Goal: Information Seeking & Learning: Learn about a topic

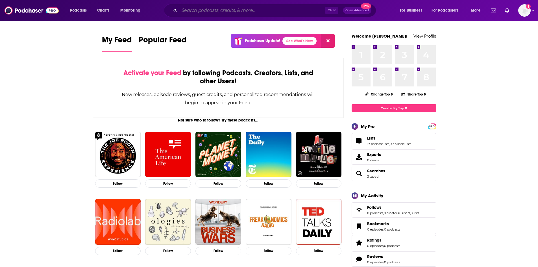
click at [288, 12] on input "Search podcasts, credits, & more..." at bounding box center [252, 10] width 146 height 9
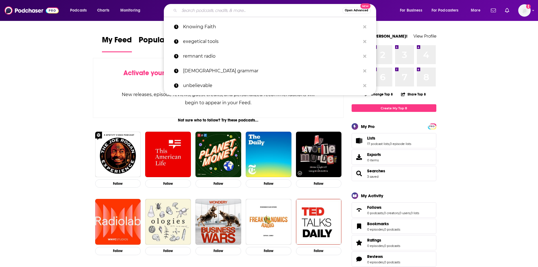
paste input "M"
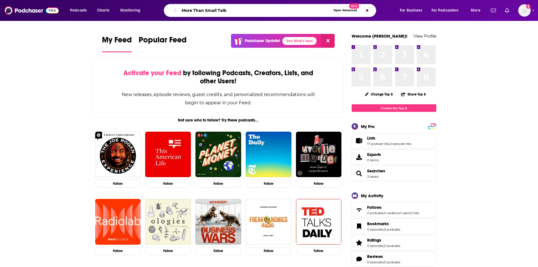
type input "More Than Small Talk"
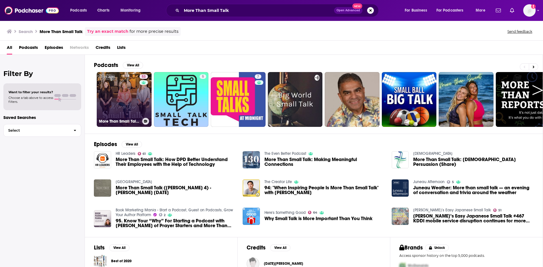
click at [135, 92] on link "53 More Than Small Talk with [PERSON_NAME], [PERSON_NAME], & [PERSON_NAME] (KLR…" at bounding box center [124, 99] width 55 height 55
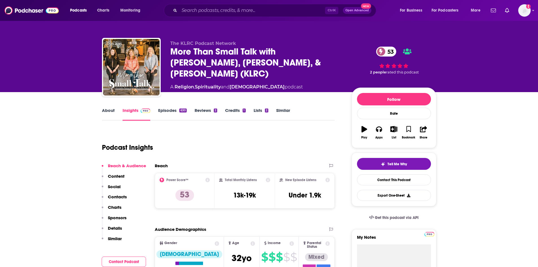
click at [111, 112] on link "About" at bounding box center [108, 114] width 13 height 13
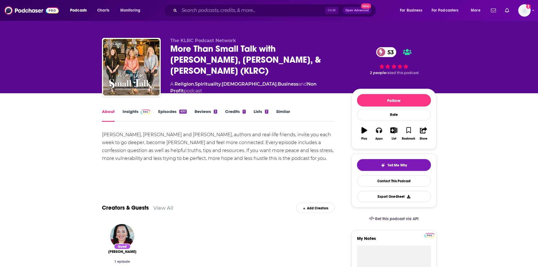
click at [170, 111] on link "Episodes 630" at bounding box center [172, 115] width 28 height 13
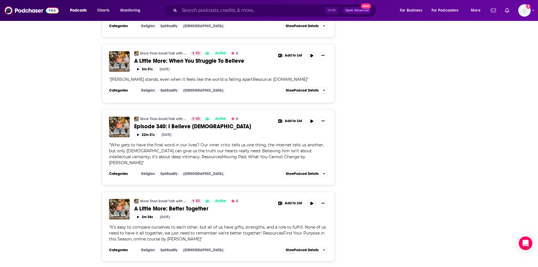
scroll to position [1794, 0]
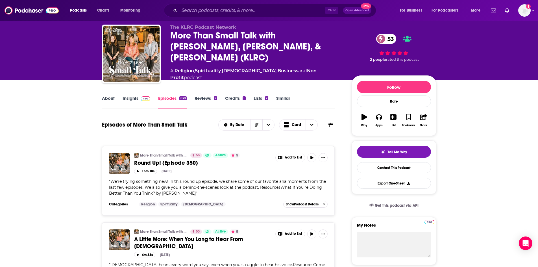
scroll to position [0, 0]
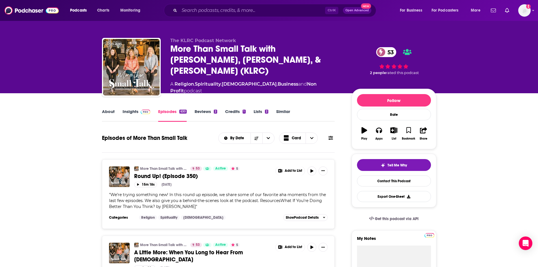
click at [106, 111] on link "About" at bounding box center [108, 115] width 13 height 13
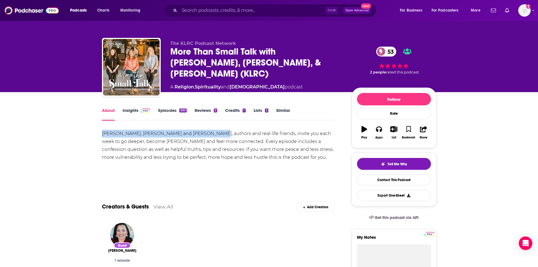
drag, startPoint x: 102, startPoint y: 133, endPoint x: 202, endPoint y: 135, distance: 99.5
click at [202, 135] on div "[PERSON_NAME], [PERSON_NAME] and [PERSON_NAME], authors and real-life friends, …" at bounding box center [218, 146] width 233 height 32
copy div "[PERSON_NAME], [PERSON_NAME] and [PERSON_NAME]"
click at [128, 111] on link "Insights" at bounding box center [137, 114] width 28 height 13
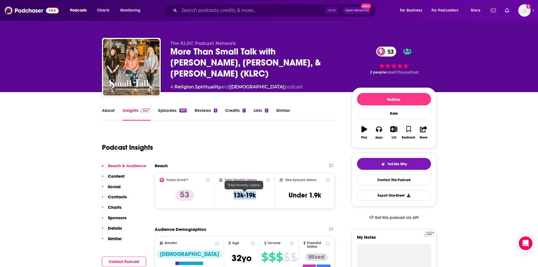
drag, startPoint x: 235, startPoint y: 193, endPoint x: 255, endPoint y: 197, distance: 20.7
click at [255, 197] on h3 "13k-19k" at bounding box center [244, 195] width 23 height 8
copy h3 "13k-19k"
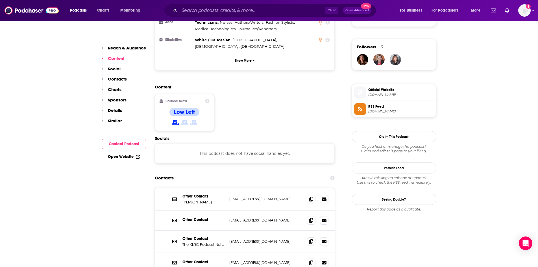
scroll to position [424, 0]
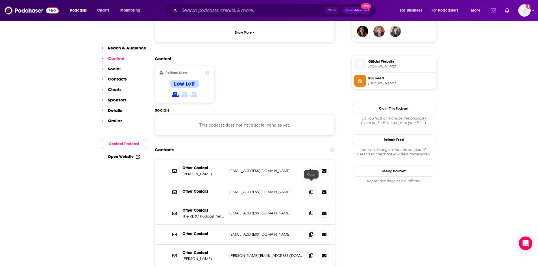
click at [311, 211] on icon at bounding box center [312, 213] width 4 height 5
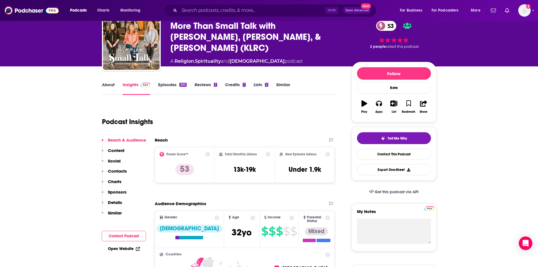
scroll to position [0, 0]
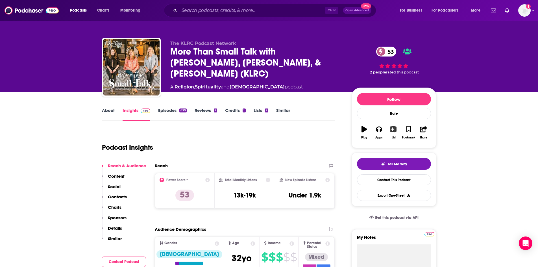
click at [394, 131] on icon "button" at bounding box center [394, 129] width 7 height 6
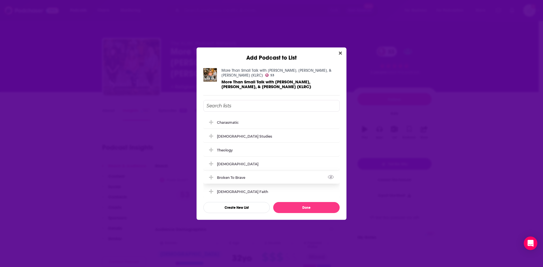
click at [212, 175] on icon "Add Podcast To List" at bounding box center [211, 177] width 4 height 4
click at [319, 204] on button "Done" at bounding box center [306, 207] width 66 height 11
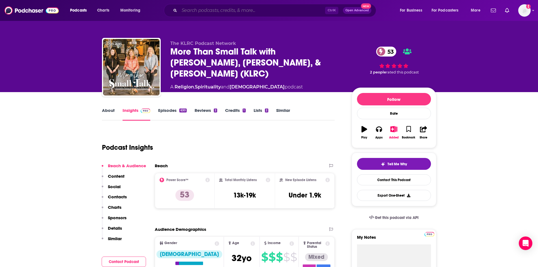
click at [260, 11] on input "Search podcasts, credits, & more..." at bounding box center [252, 10] width 146 height 9
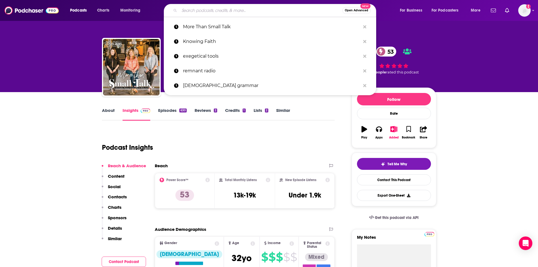
paste input "Treasure Talks with [PERSON_NAME]"
type input "Treasure Talks with [PERSON_NAME]"
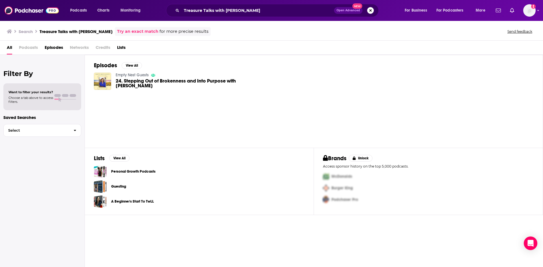
click at [371, 10] on button "Search podcasts, credits, & more..." at bounding box center [370, 10] width 7 height 7
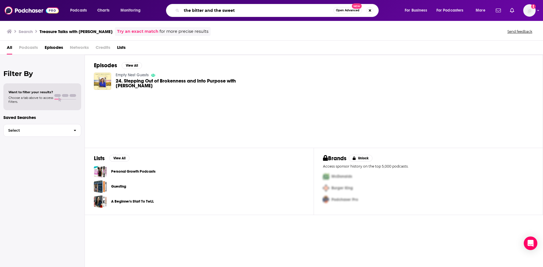
type input "the bitter and the sweet"
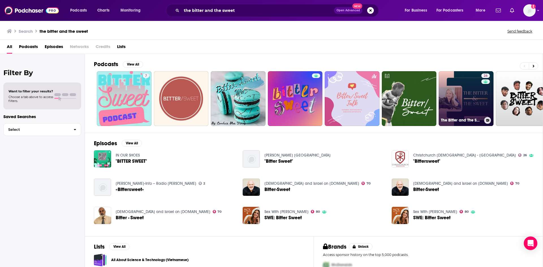
click at [475, 97] on link "26 The Bitter and The Sweet Podcast" at bounding box center [465, 98] width 55 height 55
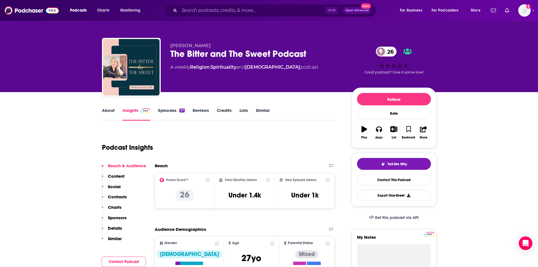
click at [111, 109] on link "About" at bounding box center [108, 114] width 13 height 13
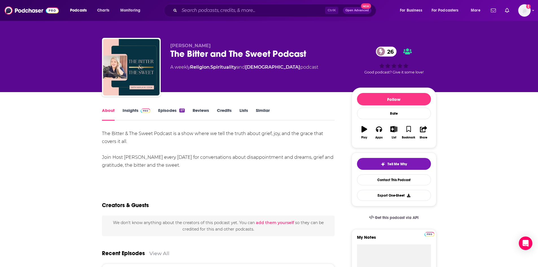
click at [169, 112] on link "Episodes 57" at bounding box center [171, 114] width 26 height 13
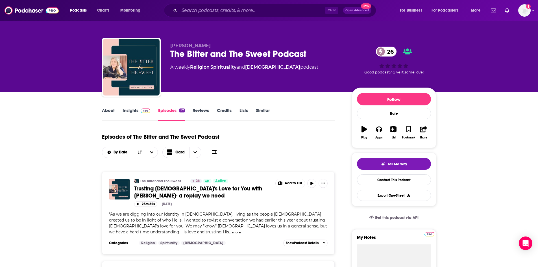
click at [107, 114] on link "About" at bounding box center [108, 114] width 13 height 13
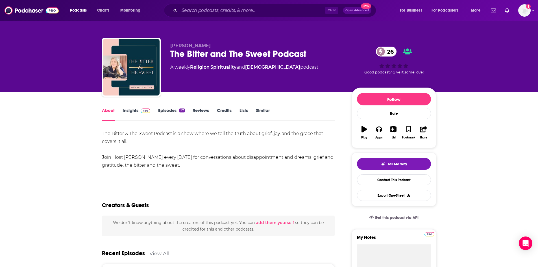
click at [132, 111] on link "Insights" at bounding box center [137, 114] width 28 height 13
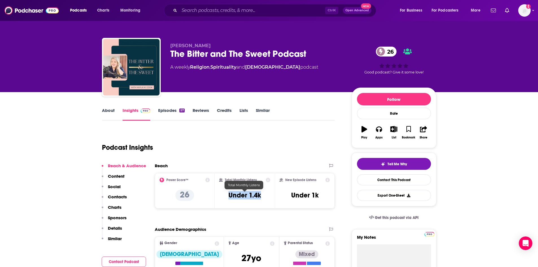
drag, startPoint x: 229, startPoint y: 194, endPoint x: 262, endPoint y: 196, distance: 33.1
click at [262, 196] on div "Total Monthly Listens Under 1.4k" at bounding box center [244, 191] width 51 height 26
copy h3 "Under 1.4k"
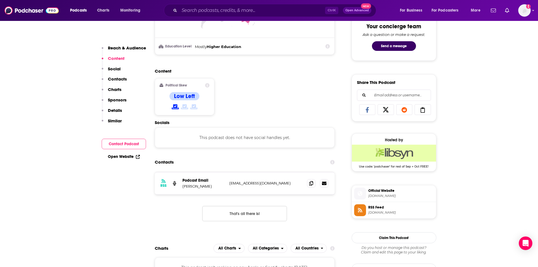
scroll to position [311, 0]
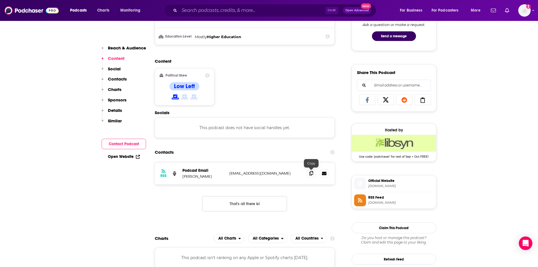
click at [311, 173] on icon at bounding box center [312, 173] width 4 height 5
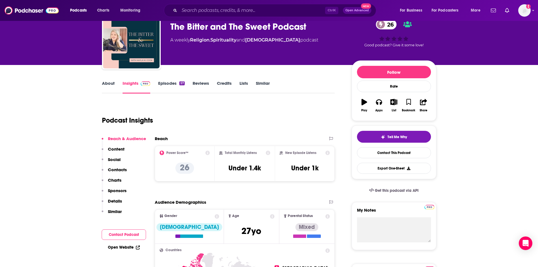
scroll to position [0, 0]
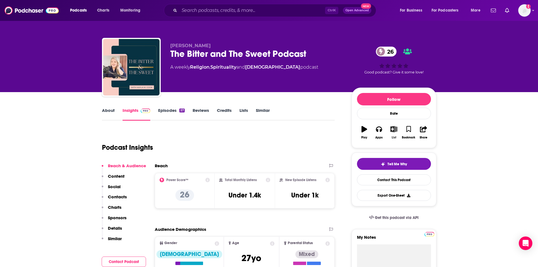
click at [392, 129] on icon "button" at bounding box center [394, 129] width 7 height 6
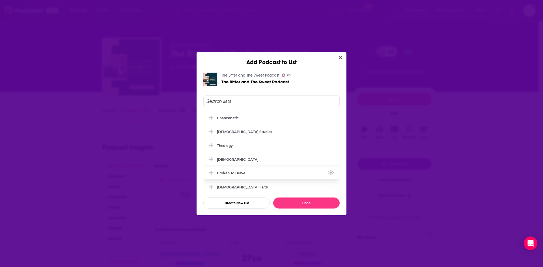
click at [210, 172] on icon "Add Podcast To List" at bounding box center [211, 172] width 4 height 5
click at [297, 204] on button "Done" at bounding box center [306, 203] width 66 height 11
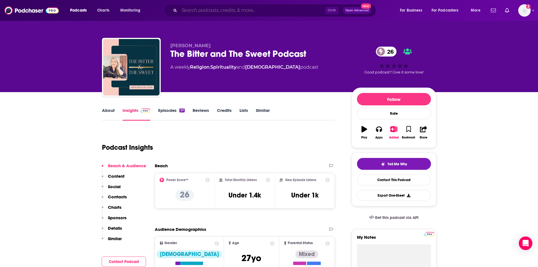
click at [252, 10] on input "Search podcasts, credits, & more..." at bounding box center [252, 10] width 146 height 9
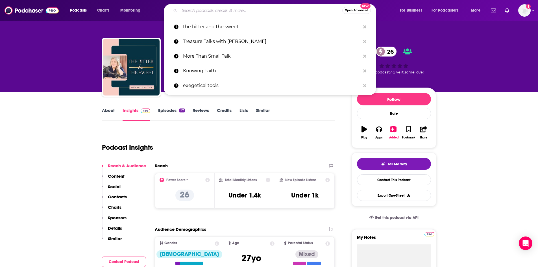
paste input "C"
click at [252, 10] on input "Search podcasts, credits, & more..." at bounding box center [260, 10] width 163 height 9
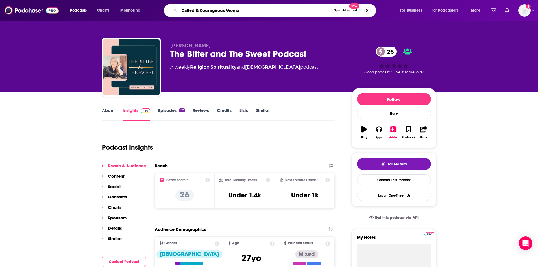
type input "Called & Courageous Woman"
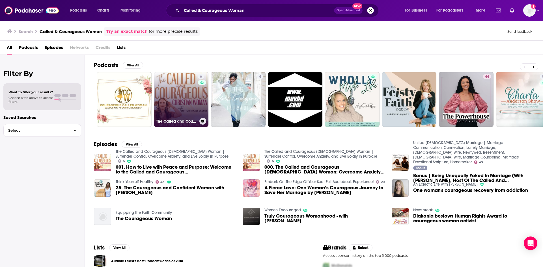
click at [190, 91] on link "6 The Called and Courageous [DEMOGRAPHIC_DATA] Woman | Surrender Control, Overc…" at bounding box center [181, 99] width 55 height 55
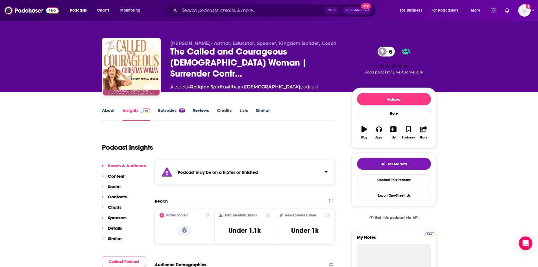
click at [109, 111] on link "About" at bounding box center [108, 114] width 13 height 13
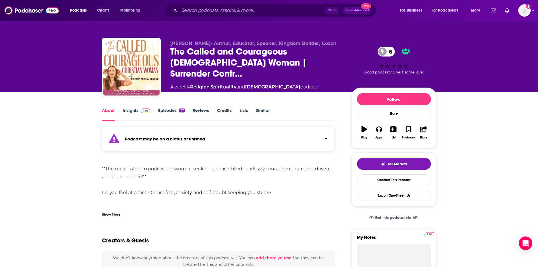
click at [117, 216] on div "Show More" at bounding box center [111, 213] width 18 height 5
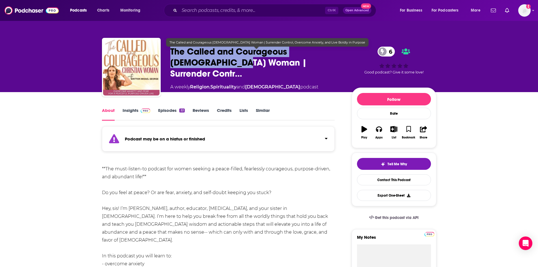
drag, startPoint x: 170, startPoint y: 53, endPoint x: 202, endPoint y: 66, distance: 34.3
click at [202, 66] on span "The Called and Courageous [DEMOGRAPHIC_DATA] Woman | Surrender Contr…" at bounding box center [256, 62] width 172 height 33
copy h1 "The Called and Courageous [DEMOGRAPHIC_DATA] Woman"
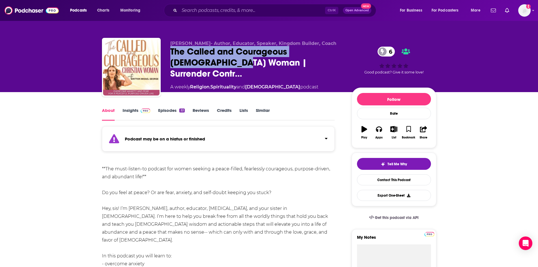
click at [168, 112] on link "Episodes 22" at bounding box center [171, 114] width 26 height 13
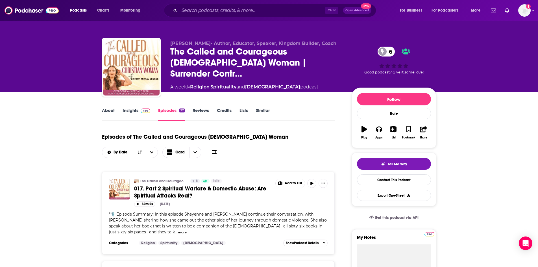
click at [112, 111] on link "About" at bounding box center [108, 114] width 13 height 13
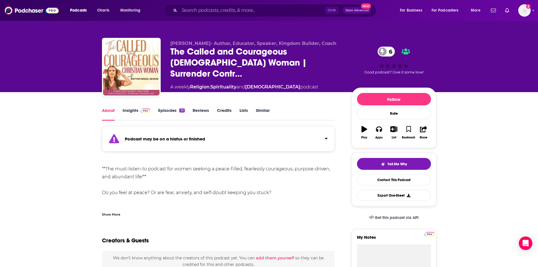
click at [129, 112] on link "Insights" at bounding box center [137, 114] width 28 height 13
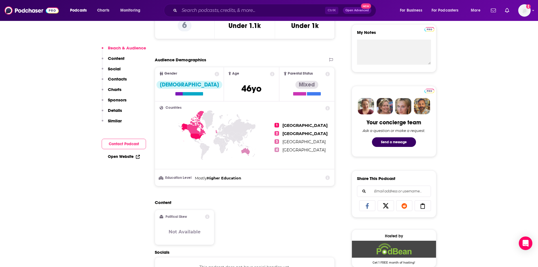
scroll to position [170, 0]
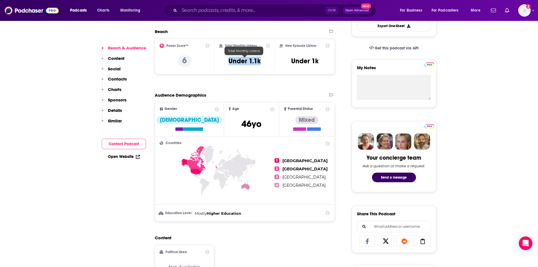
drag, startPoint x: 230, startPoint y: 60, endPoint x: 261, endPoint y: 61, distance: 30.2
click at [261, 61] on h3 "Under 1.1k" at bounding box center [245, 61] width 32 height 8
copy h3 "Under 1.1k"
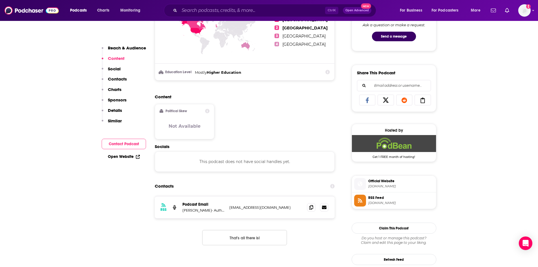
scroll to position [311, 0]
click at [310, 210] on span at bounding box center [311, 207] width 8 height 8
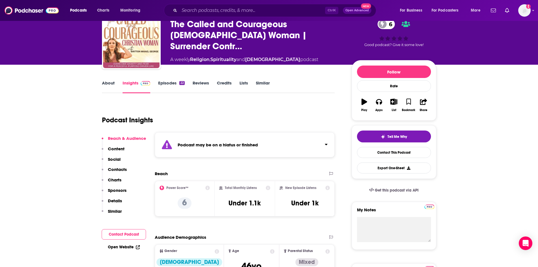
scroll to position [0, 0]
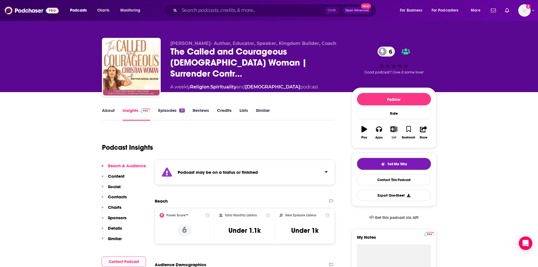
click at [393, 129] on icon "button" at bounding box center [394, 129] width 7 height 6
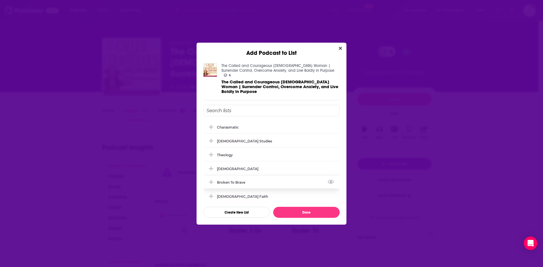
click at [211, 181] on icon "Add Podcast To List" at bounding box center [211, 182] width 4 height 4
click at [302, 211] on button "Done" at bounding box center [306, 212] width 66 height 11
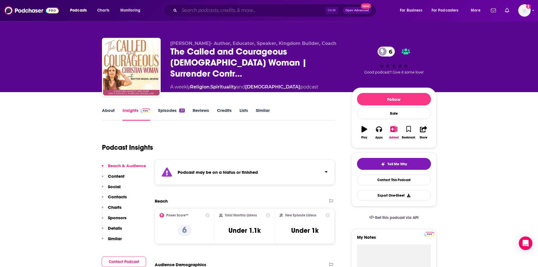
click at [249, 13] on input "Search podcasts, credits, & more..." at bounding box center [252, 10] width 146 height 9
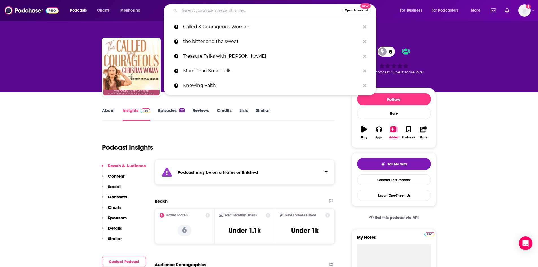
paste input "[EMAIL_ADDRESS][DOMAIN_NAME]"
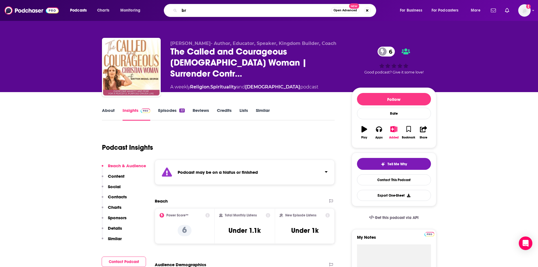
type input "b"
type input "keeping it real"
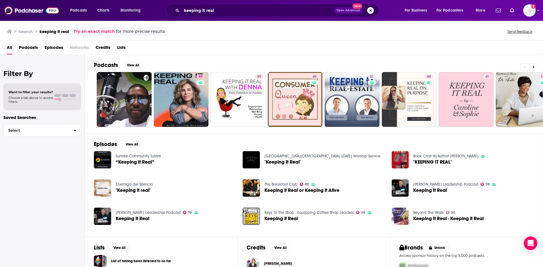
click at [370, 10] on button "Search podcasts, credits, & more..." at bounding box center [370, 10] width 7 height 7
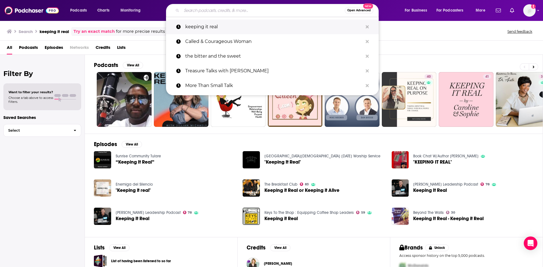
paste input "Keepin' it Real!"
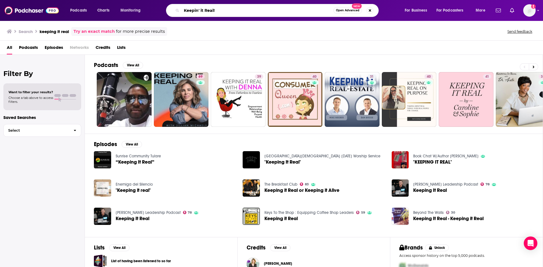
type input "Keepin' it Real!"
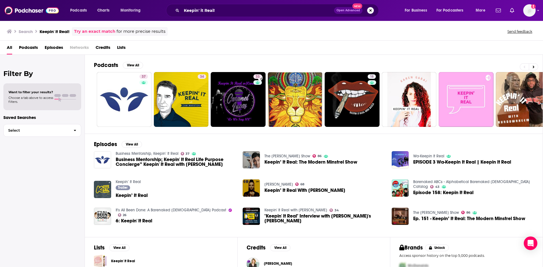
click at [372, 10] on button "Search podcasts, credits, & more..." at bounding box center [370, 10] width 7 height 7
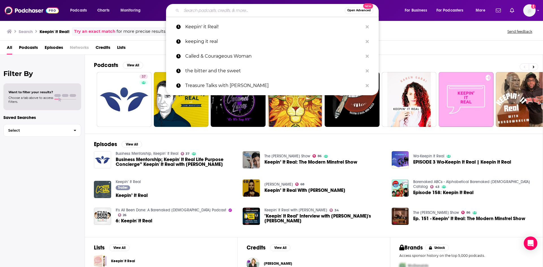
paste input "The MOM Show"
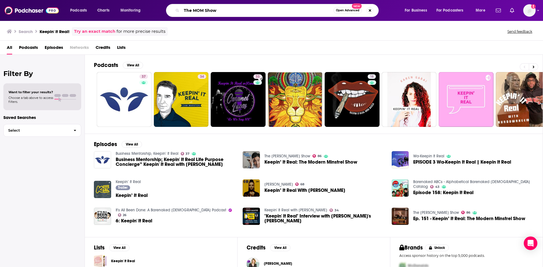
type input "The MOM Show"
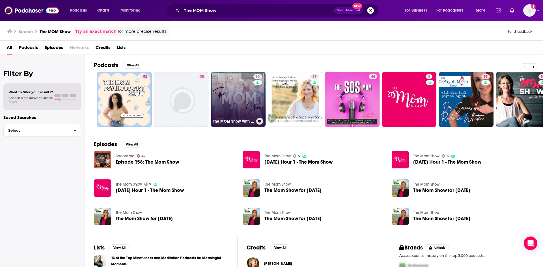
click at [246, 91] on link "30 The MOM Show with [PERSON_NAME]" at bounding box center [238, 99] width 55 height 55
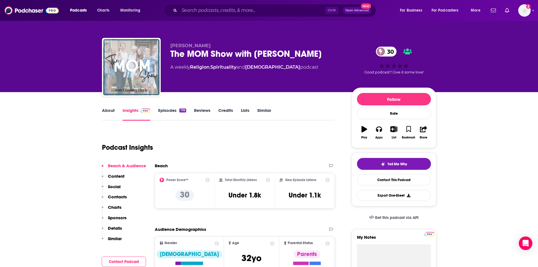
click at [175, 112] on link "Episodes 178" at bounding box center [172, 114] width 28 height 13
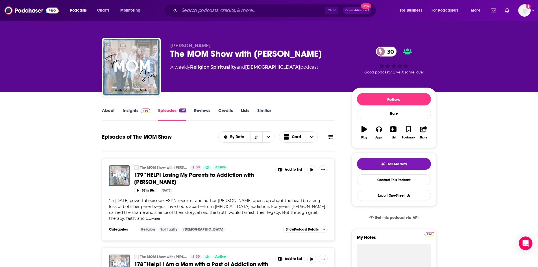
click at [109, 112] on link "About" at bounding box center [108, 114] width 13 height 13
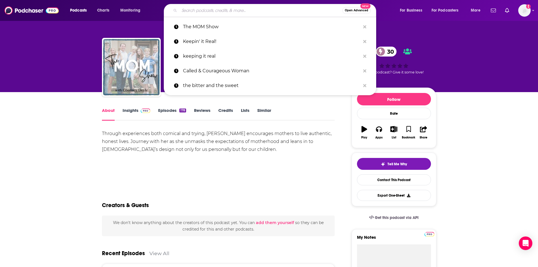
click at [273, 11] on input "Search podcasts, credits, & more..." at bounding box center [260, 10] width 163 height 9
paste input "Eveything Made Beautiful"
type input "Eveything Made Beautiful"
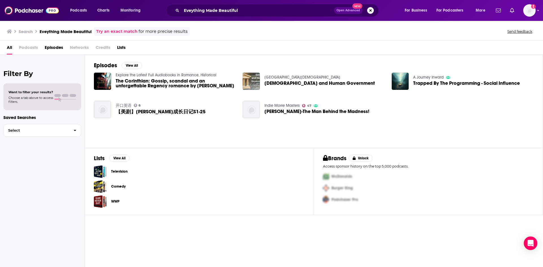
click at [370, 9] on button "Search podcasts, credits, & more..." at bounding box center [370, 10] width 7 height 7
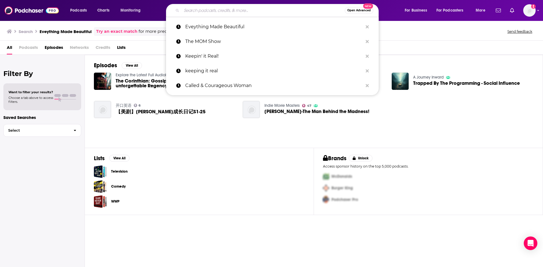
paste input "Everything Made Beautiful"
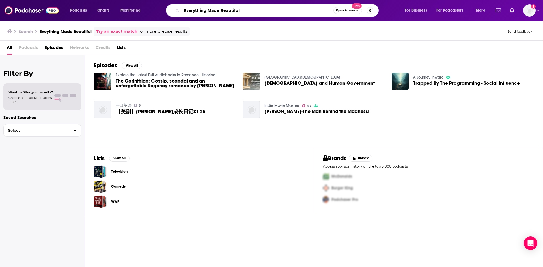
type input "Everything Made Beautiful"
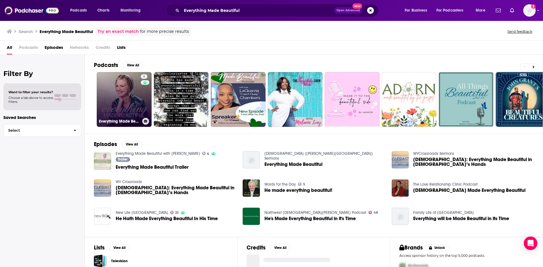
click at [141, 89] on div "6" at bounding box center [145, 96] width 8 height 44
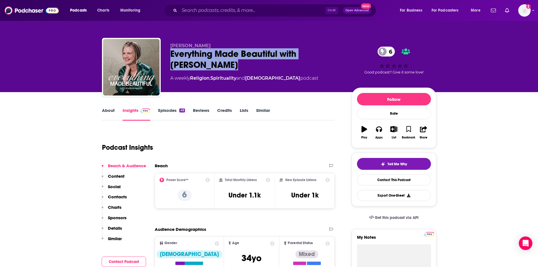
drag, startPoint x: 172, startPoint y: 53, endPoint x: 212, endPoint y: 63, distance: 41.7
click at [212, 63] on div "Everything Made Beautiful with [PERSON_NAME] 6" at bounding box center [256, 59] width 172 height 22
copy h2 "Everything Made Beautiful with [PERSON_NAME]"
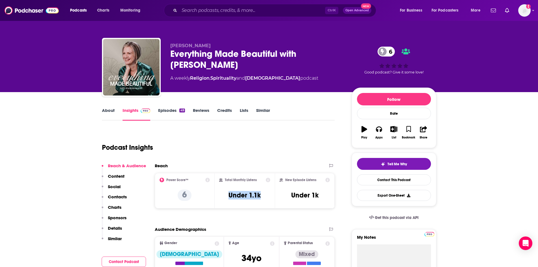
drag, startPoint x: 229, startPoint y: 193, endPoint x: 263, endPoint y: 197, distance: 34.1
click at [263, 197] on div "Total Monthly Listens Under 1.1k" at bounding box center [244, 191] width 51 height 26
copy h3 "Under 1.1k"
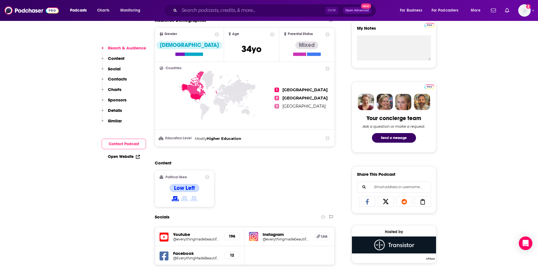
scroll to position [283, 0]
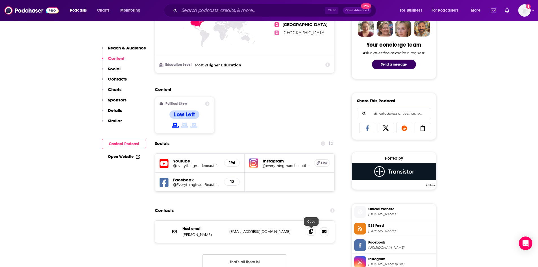
click at [311, 230] on icon at bounding box center [312, 231] width 4 height 5
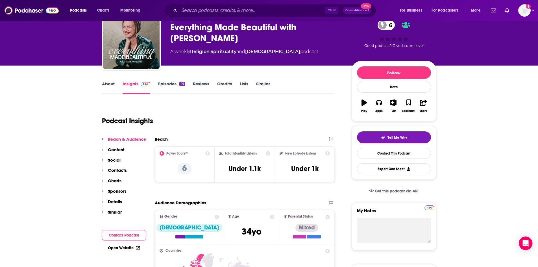
scroll to position [0, 0]
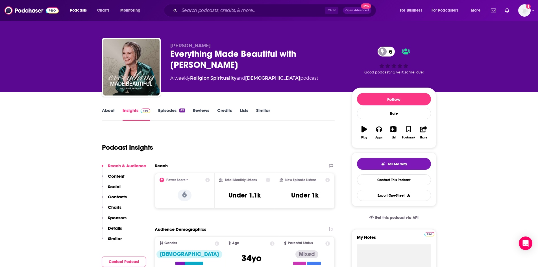
click at [112, 111] on link "About" at bounding box center [108, 114] width 13 height 13
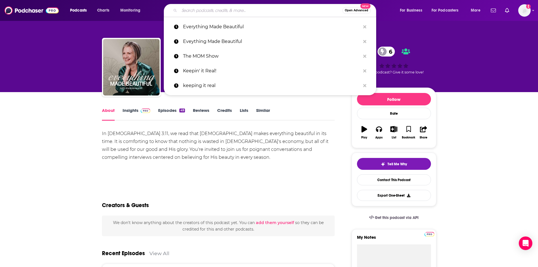
click at [311, 11] on input "Search podcasts, credits, & more..." at bounding box center [260, 10] width 163 height 9
paste input "a"
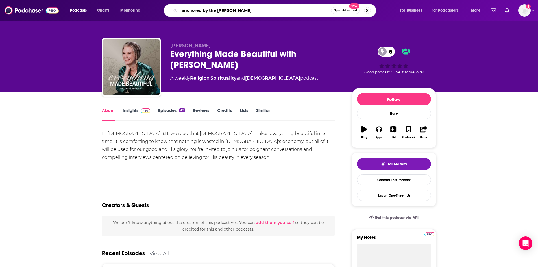
type input "anchored by the sword"
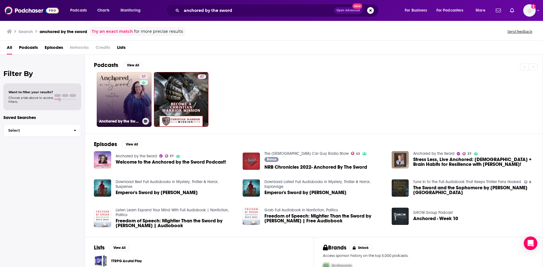
click at [114, 102] on link "37 Anchored by the Sword" at bounding box center [124, 99] width 55 height 55
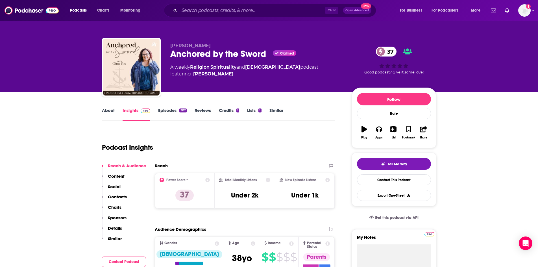
click at [109, 112] on link "About" at bounding box center [108, 114] width 13 height 13
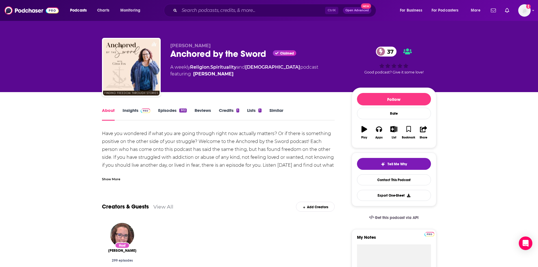
click at [116, 178] on div "Show More" at bounding box center [111, 178] width 18 height 5
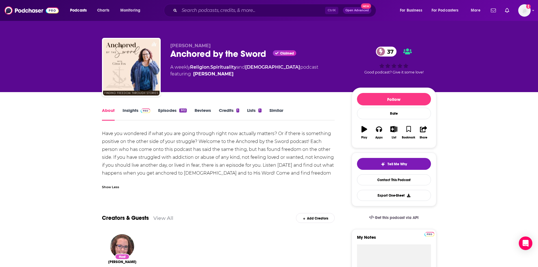
click at [133, 111] on link "Insights" at bounding box center [137, 114] width 28 height 13
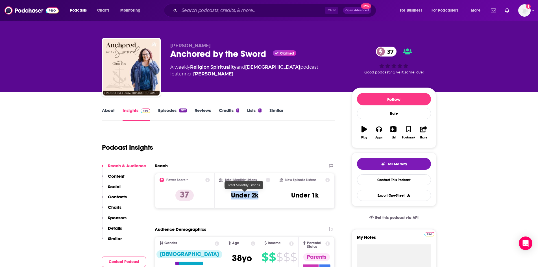
drag, startPoint x: 232, startPoint y: 194, endPoint x: 258, endPoint y: 196, distance: 26.6
click at [258, 196] on h3 "Under 2k" at bounding box center [244, 195] width 27 height 8
copy h3 "Under 2k"
click at [162, 109] on link "Episodes 302" at bounding box center [172, 114] width 28 height 13
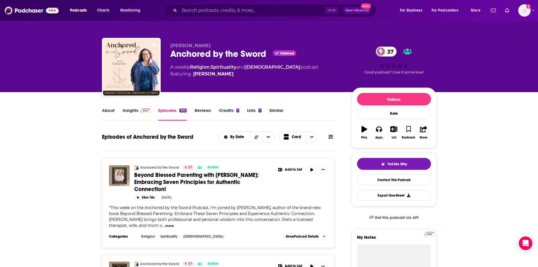
click at [107, 112] on link "About" at bounding box center [108, 114] width 13 height 13
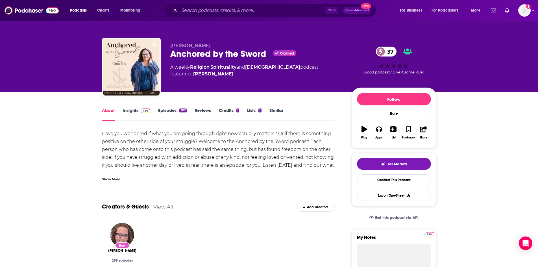
click at [128, 112] on link "Insights" at bounding box center [137, 114] width 28 height 13
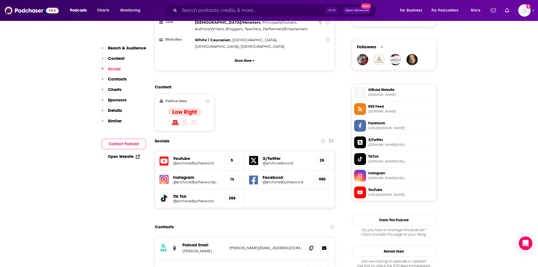
scroll to position [509, 0]
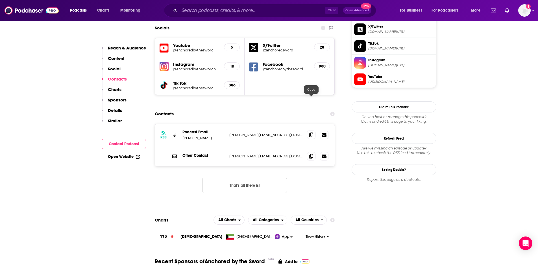
click at [311, 133] on icon at bounding box center [312, 135] width 4 height 5
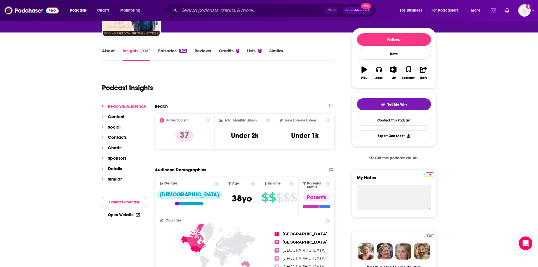
scroll to position [0, 0]
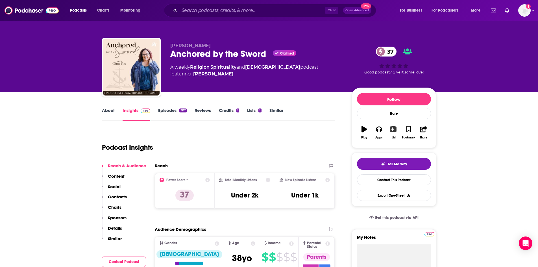
click at [395, 129] on icon "button" at bounding box center [394, 129] width 7 height 6
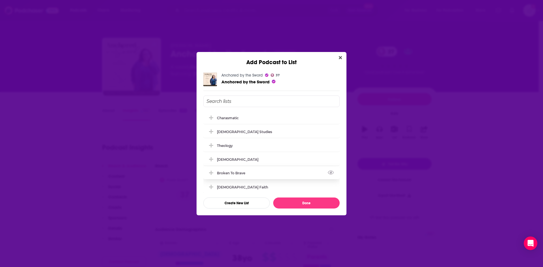
click at [210, 172] on icon "Add Podcast To List" at bounding box center [211, 172] width 4 height 5
click at [296, 204] on button "Done" at bounding box center [306, 203] width 66 height 11
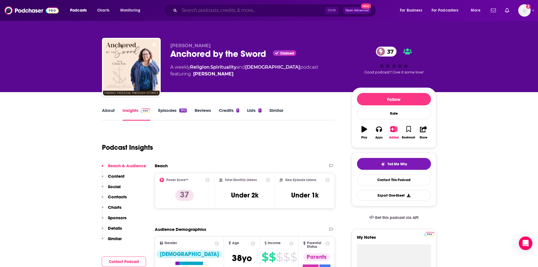
click at [283, 9] on input "Search podcasts, credits, & more..." at bounding box center [252, 10] width 146 height 9
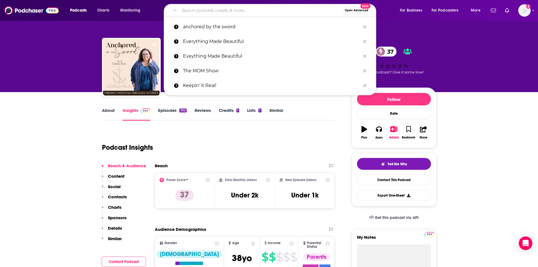
paste input "t"
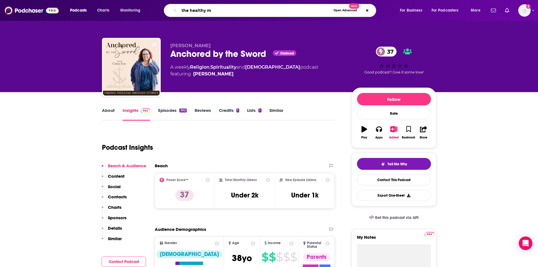
type input "the healthy me"
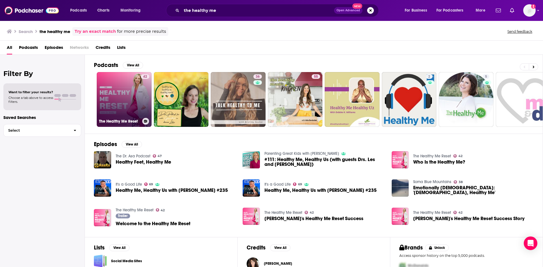
click at [109, 102] on link "42 The Healthy Me Reset" at bounding box center [124, 99] width 55 height 55
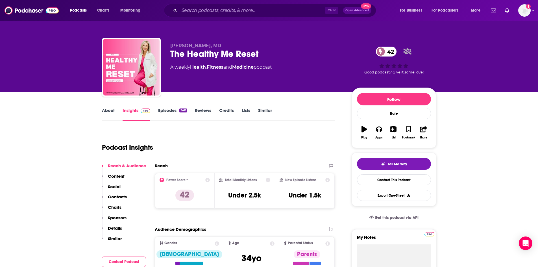
click at [105, 110] on link "About" at bounding box center [108, 114] width 13 height 13
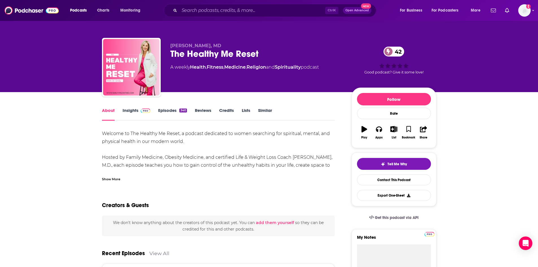
click at [109, 178] on div "Show More" at bounding box center [111, 178] width 18 height 5
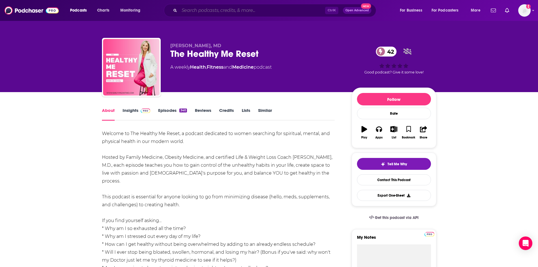
click at [273, 14] on input "Search podcasts, credits, & more..." at bounding box center [252, 10] width 146 height 9
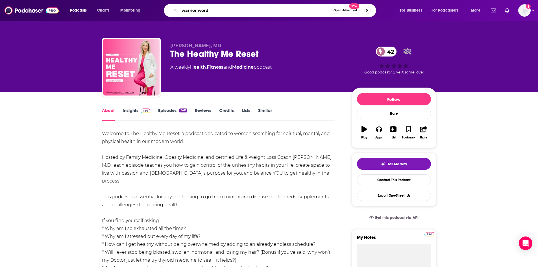
type input "warrior words"
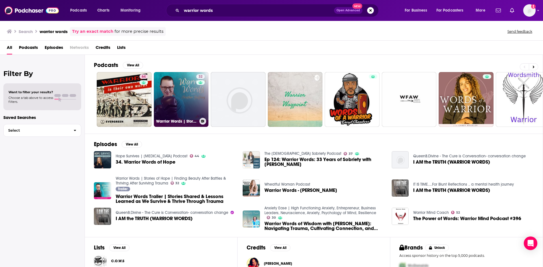
click at [179, 98] on link "32 Warrior Words | Stories of Hope | Finding Beauty After Battles & Thriving Af…" at bounding box center [181, 99] width 55 height 55
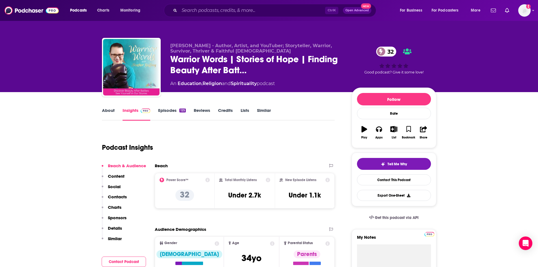
click at [112, 113] on link "About" at bounding box center [108, 114] width 13 height 13
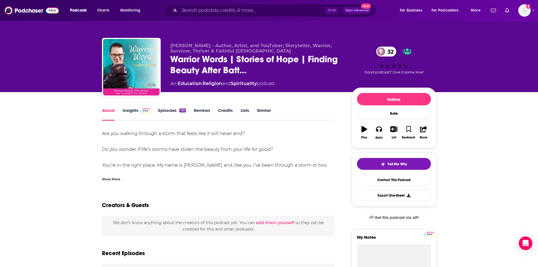
click at [111, 179] on div "Show More" at bounding box center [111, 178] width 18 height 5
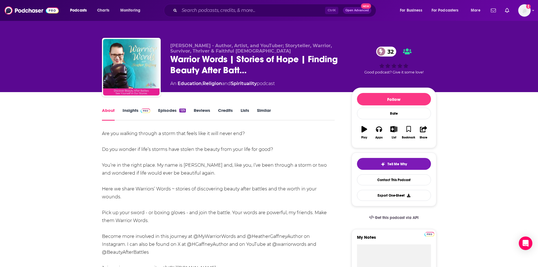
click at [140, 111] on span at bounding box center [145, 110] width 12 height 5
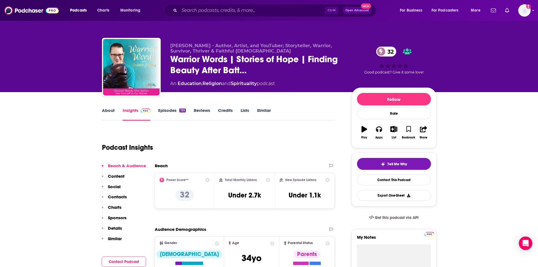
click at [174, 113] on link "Episodes 125" at bounding box center [171, 114] width 27 height 13
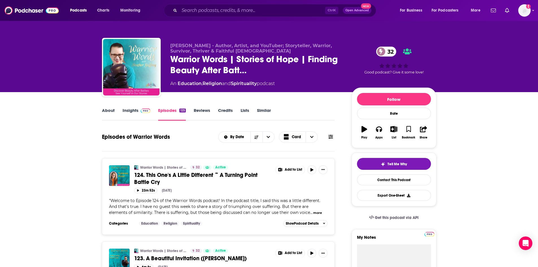
click at [111, 112] on link "About" at bounding box center [108, 114] width 13 height 13
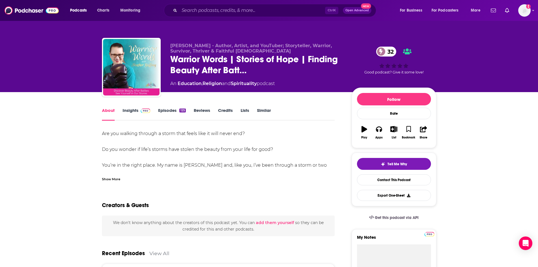
click at [141, 111] on img at bounding box center [146, 111] width 10 height 5
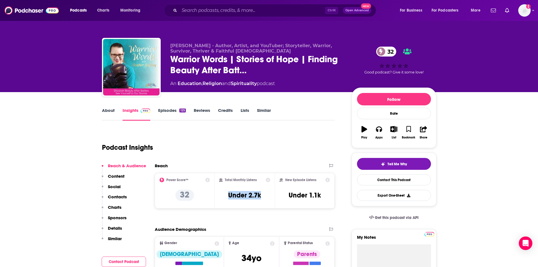
drag, startPoint x: 229, startPoint y: 196, endPoint x: 262, endPoint y: 196, distance: 33.1
click at [262, 196] on div "Total Monthly Listens Under 2.7k" at bounding box center [244, 191] width 51 height 26
copy h3 "Under 2.7k"
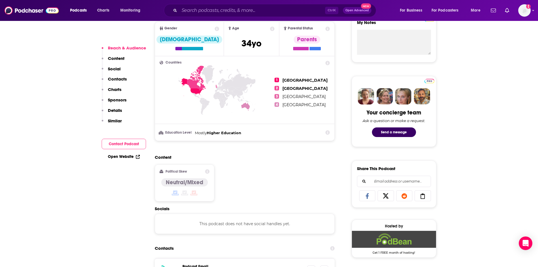
scroll to position [283, 0]
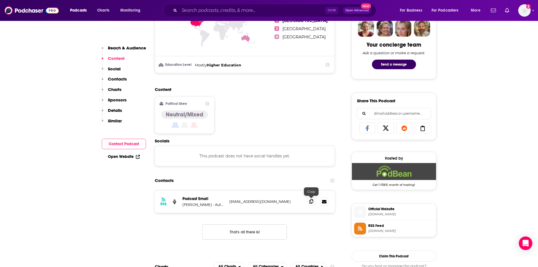
click at [313, 202] on icon at bounding box center [312, 201] width 4 height 5
click at [218, 10] on input "Search podcasts, credits, & more..." at bounding box center [252, 10] width 146 height 9
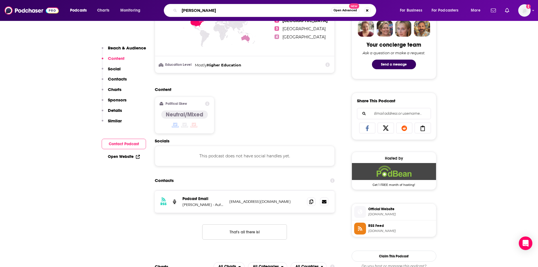
type input "[PERSON_NAME]"
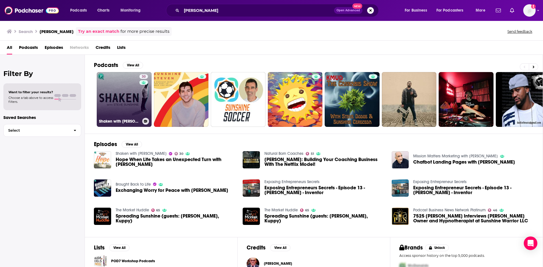
click at [134, 97] on link "30 Shaken with [PERSON_NAME]" at bounding box center [124, 99] width 55 height 55
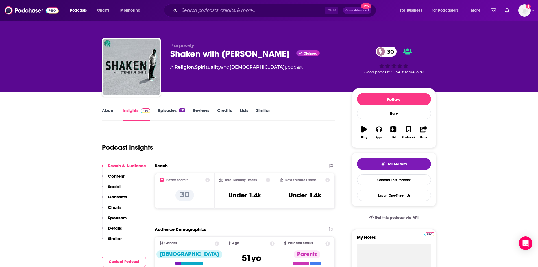
click at [105, 111] on link "About" at bounding box center [108, 114] width 13 height 13
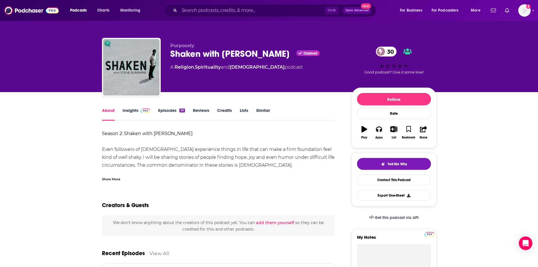
click at [114, 180] on div "Show More" at bounding box center [111, 178] width 18 height 5
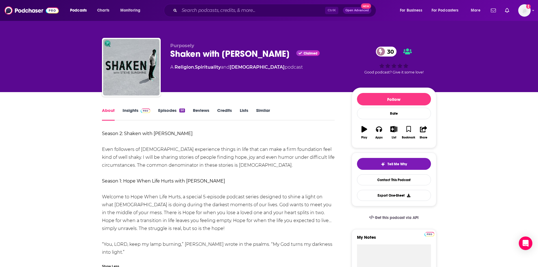
click at [133, 111] on link "Insights" at bounding box center [137, 114] width 28 height 13
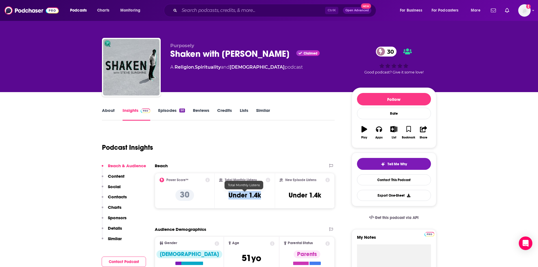
drag, startPoint x: 229, startPoint y: 195, endPoint x: 261, endPoint y: 196, distance: 32.0
click at [261, 196] on h3 "Under 1.4k" at bounding box center [245, 195] width 33 height 8
copy h3 "Under 1.4k"
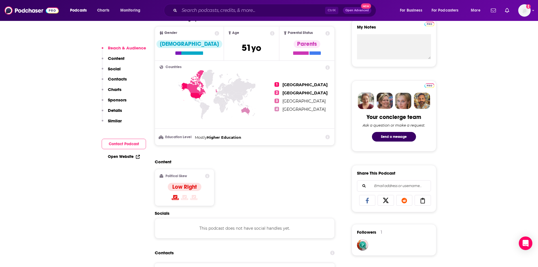
scroll to position [283, 0]
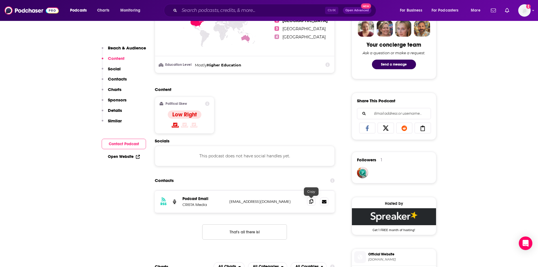
click at [311, 203] on icon at bounding box center [312, 201] width 4 height 5
click at [282, 12] on input "Search podcasts, credits, & more..." at bounding box center [252, 10] width 146 height 9
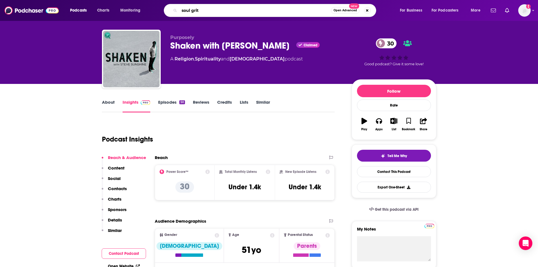
scroll to position [0, 0]
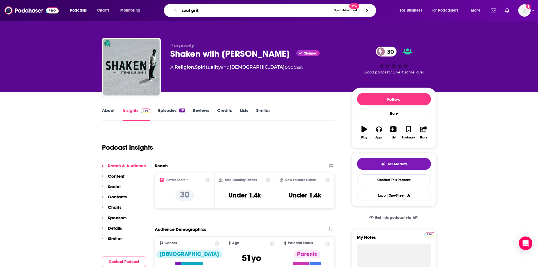
type input "soul grit"
click at [394, 132] on icon "button" at bounding box center [394, 129] width 7 height 6
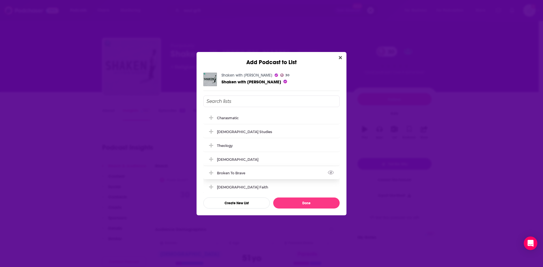
click at [210, 172] on icon "Add Podcast To List" at bounding box center [211, 172] width 4 height 5
click at [287, 200] on button "Done" at bounding box center [306, 203] width 66 height 11
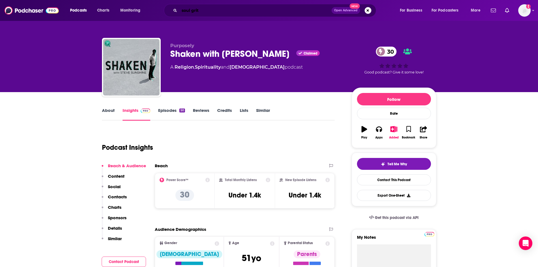
click at [286, 12] on input "soul grit" at bounding box center [255, 10] width 152 height 9
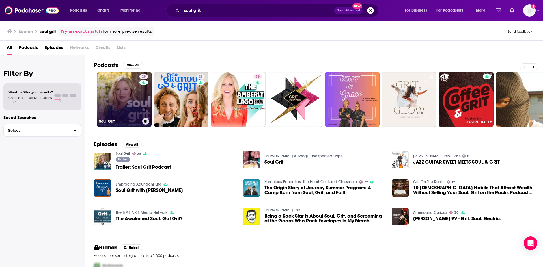
click at [129, 93] on link "29 Soul Grit" at bounding box center [124, 99] width 55 height 55
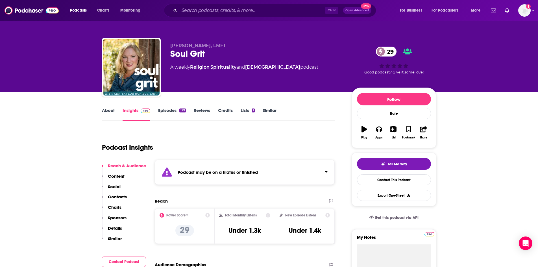
click at [174, 111] on link "Episodes 129" at bounding box center [171, 114] width 27 height 13
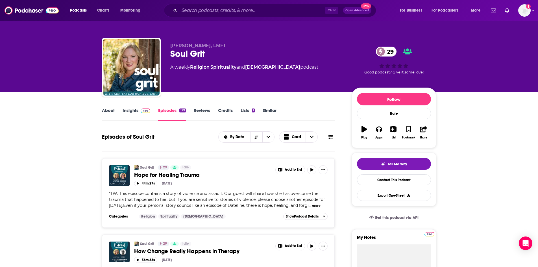
click at [110, 111] on link "About" at bounding box center [108, 114] width 13 height 13
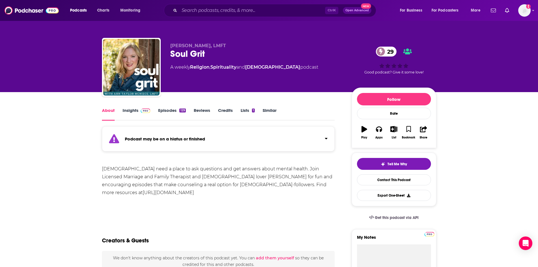
click at [131, 109] on link "Insights" at bounding box center [137, 114] width 28 height 13
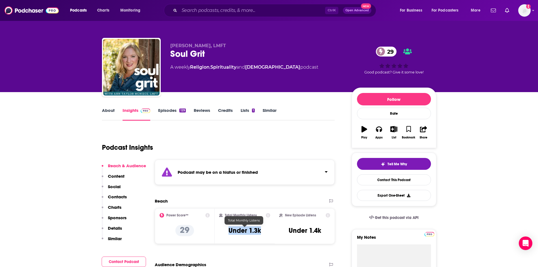
drag, startPoint x: 230, startPoint y: 230, endPoint x: 260, endPoint y: 230, distance: 30.5
click at [260, 230] on h3 "Under 1.3k" at bounding box center [245, 230] width 33 height 8
copy h3 "Under 1.3k"
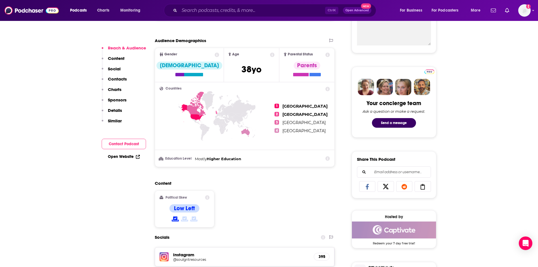
scroll to position [311, 0]
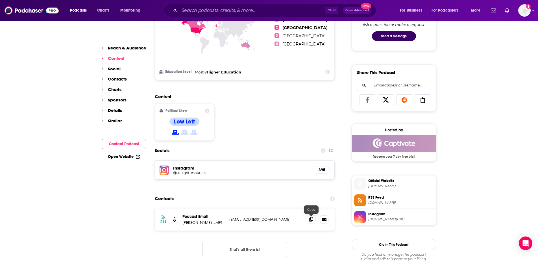
click at [312, 220] on icon at bounding box center [312, 219] width 4 height 5
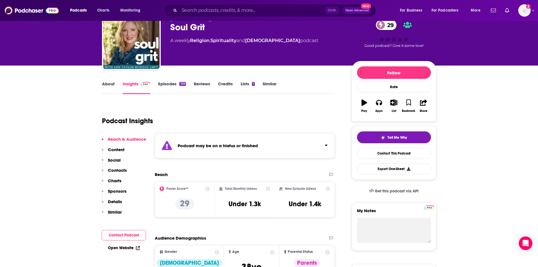
scroll to position [0, 0]
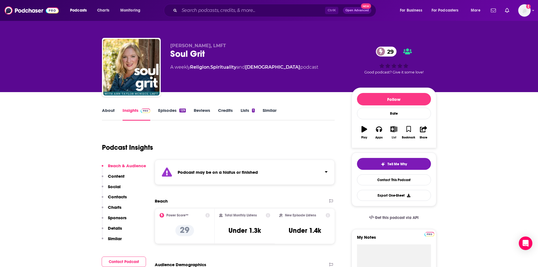
click at [395, 130] on icon "button" at bounding box center [394, 129] width 7 height 6
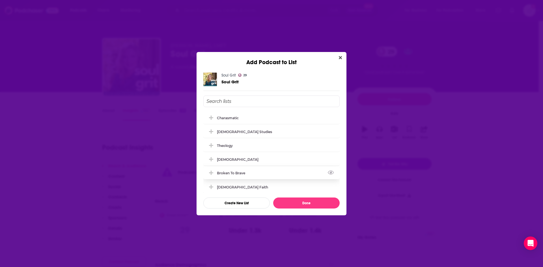
click at [212, 175] on icon "Add Podcast To List" at bounding box center [211, 172] width 4 height 5
click at [311, 201] on button "Done" at bounding box center [306, 203] width 66 height 11
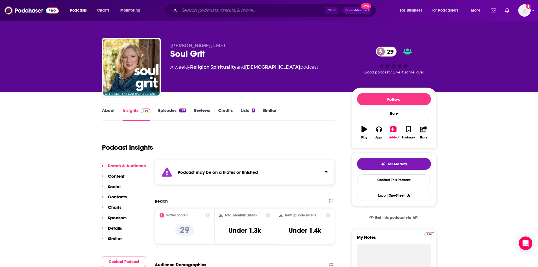
click at [284, 11] on input "Search podcasts, credits, & more..." at bounding box center [252, 10] width 146 height 9
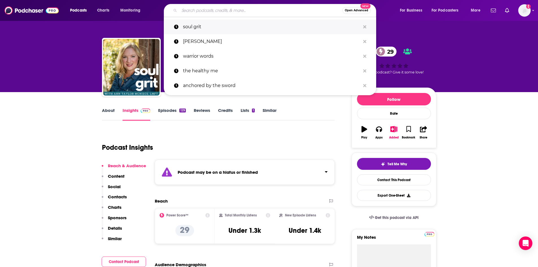
paste input "C"
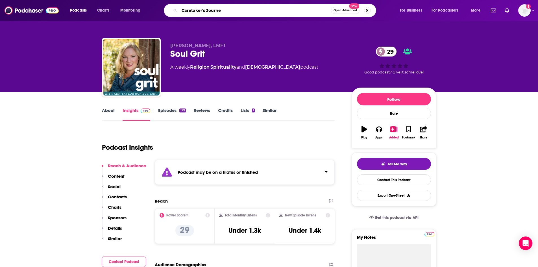
type input "Caretaker's Journey"
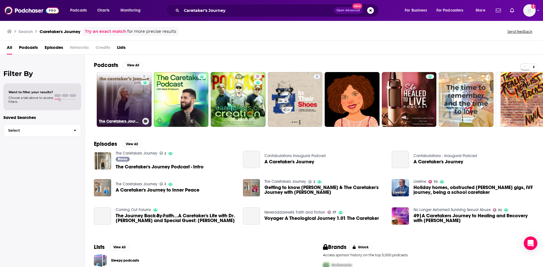
click at [139, 95] on link "2 The Caretakers Journey" at bounding box center [124, 99] width 55 height 55
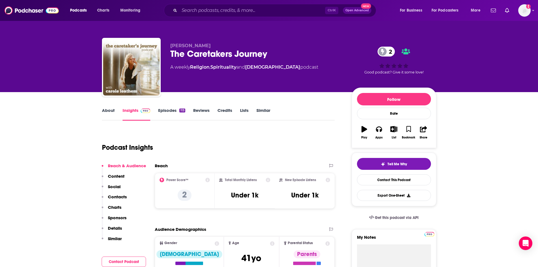
click at [110, 110] on link "About" at bounding box center [108, 114] width 13 height 13
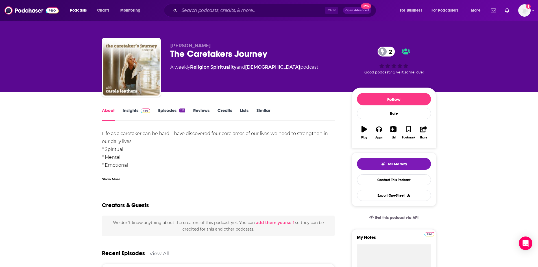
click at [116, 179] on div "Show More" at bounding box center [111, 178] width 18 height 5
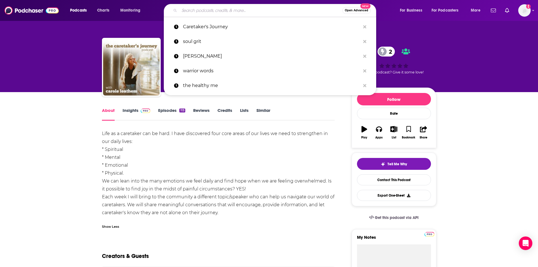
click at [254, 13] on input "Search podcasts, credits, & more..." at bounding box center [260, 10] width 163 height 9
paste input "In the Market with Janet Parshall"
type input "In the Market with Janet Parshall"
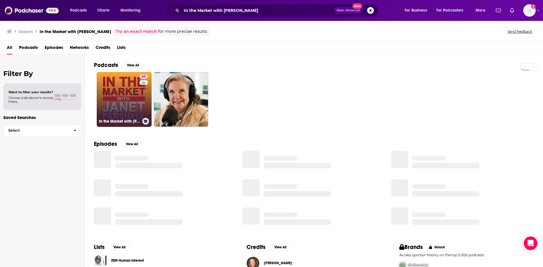
click at [137, 92] on link "69 In the Market with Janet Parshall" at bounding box center [124, 99] width 55 height 55
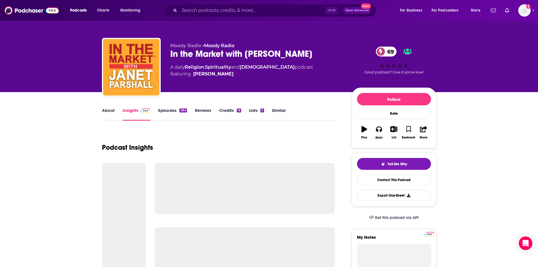
click at [112, 112] on link "About" at bounding box center [108, 114] width 13 height 13
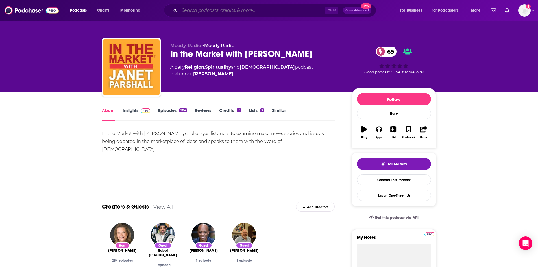
click at [252, 12] on input "Search podcasts, credits, & more..." at bounding box center [252, 10] width 146 height 9
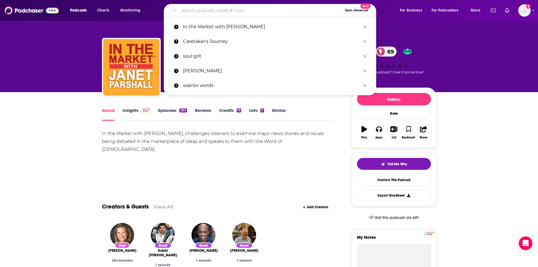
paste input "The Best Kept Secret"
type input "The Best Kept Secret"
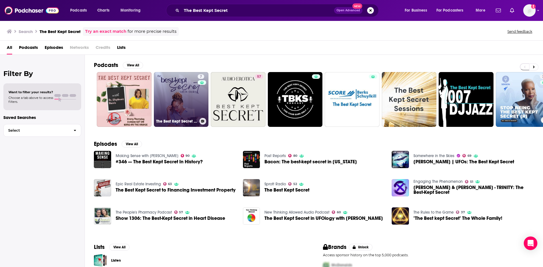
click at [179, 103] on link "7 The Best Kept Secret With Liv Dooley" at bounding box center [181, 99] width 55 height 55
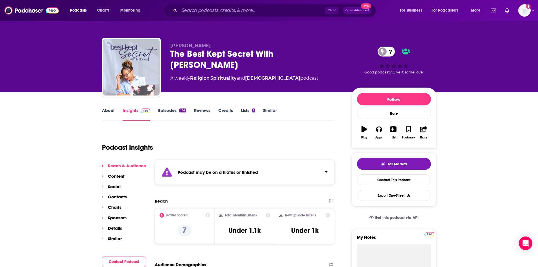
click at [114, 113] on link "About" at bounding box center [108, 114] width 13 height 13
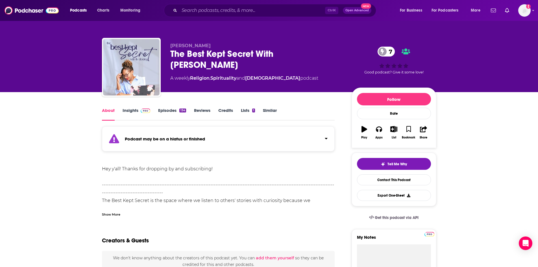
click at [123, 215] on div "Show More" at bounding box center [218, 212] width 233 height 10
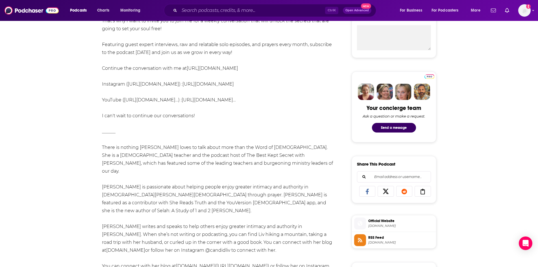
scroll to position [226, 0]
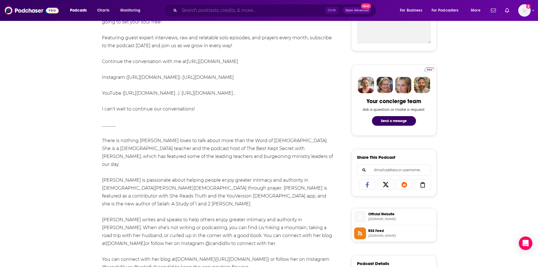
click at [242, 11] on input "Search podcasts, credits, & more..." at bounding box center [252, 10] width 146 height 9
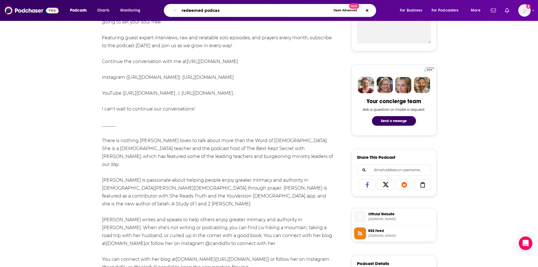
type input "redeemed podcast"
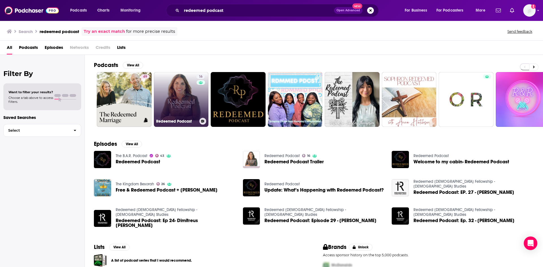
click at [194, 107] on link "16 Redeemed Podcast" at bounding box center [181, 99] width 55 height 55
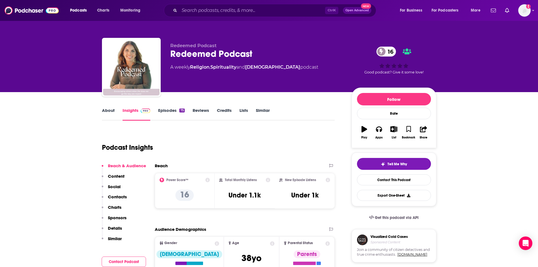
click at [111, 109] on link "About" at bounding box center [108, 114] width 13 height 13
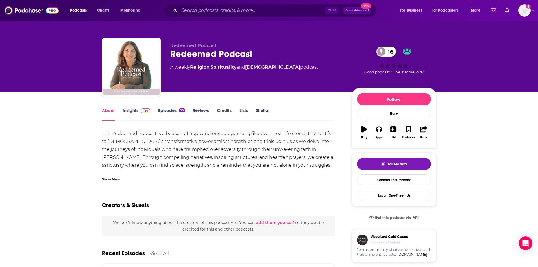
click at [118, 173] on div "Show More" at bounding box center [218, 177] width 233 height 10
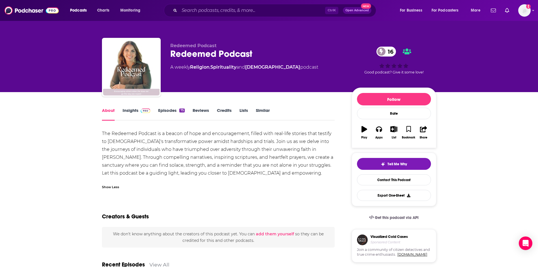
click at [135, 112] on link "Insights" at bounding box center [137, 114] width 28 height 13
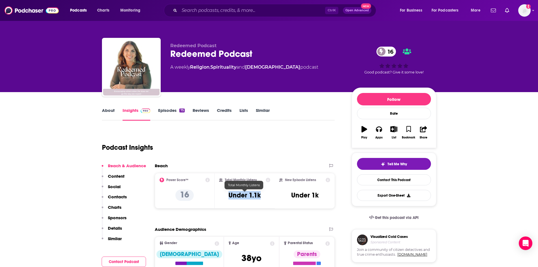
drag, startPoint x: 230, startPoint y: 195, endPoint x: 260, endPoint y: 199, distance: 30.7
click at [260, 199] on h3 "Under 1.1k" at bounding box center [245, 195] width 32 height 8
copy h3 "Under 1.1k"
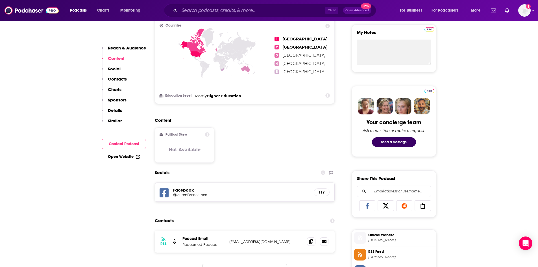
scroll to position [311, 0]
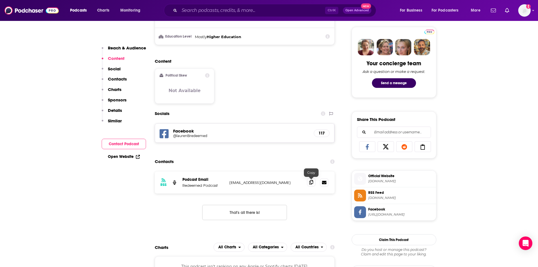
click at [311, 181] on icon at bounding box center [312, 182] width 4 height 5
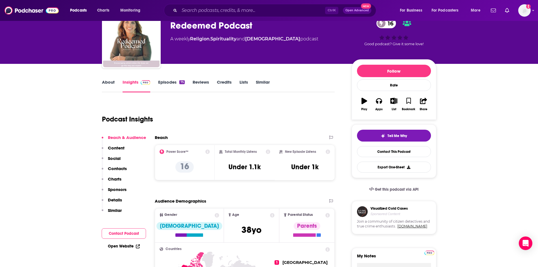
scroll to position [0, 0]
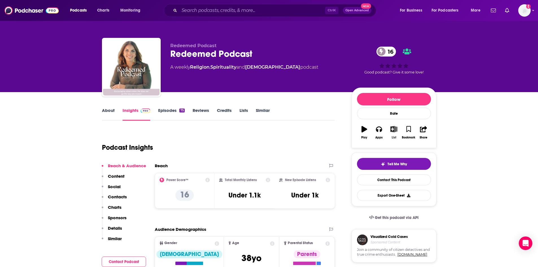
click at [394, 130] on icon "button" at bounding box center [394, 129] width 7 height 6
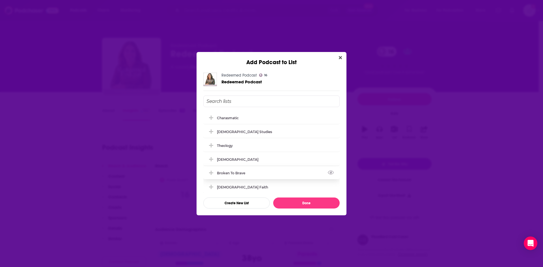
click at [212, 172] on icon "Add Podcast To List" at bounding box center [211, 172] width 4 height 5
click at [316, 204] on button "Done" at bounding box center [306, 203] width 66 height 11
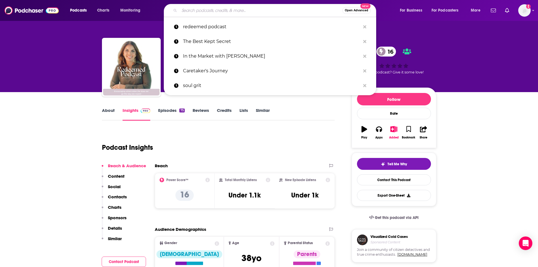
click at [276, 9] on input "Search podcasts, credits, & more..." at bounding box center [260, 10] width 163 height 9
paste input "Radical Radiance"
type input "Radical Radiance"
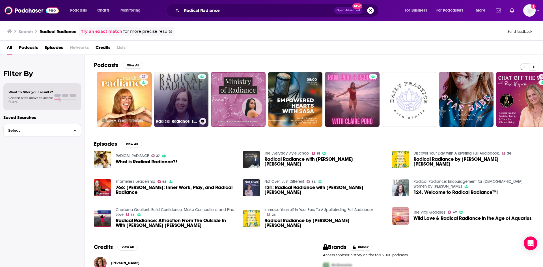
click at [193, 98] on link "Radical Radiance: Encouragement for Christian Women by Rebecca George" at bounding box center [181, 99] width 55 height 55
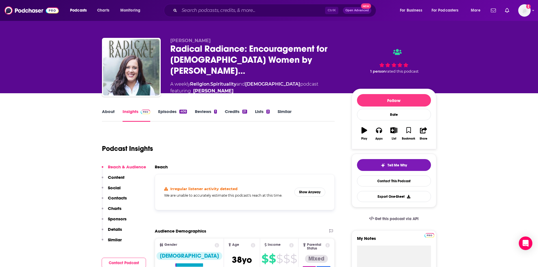
click at [113, 112] on link "About" at bounding box center [108, 115] width 13 height 13
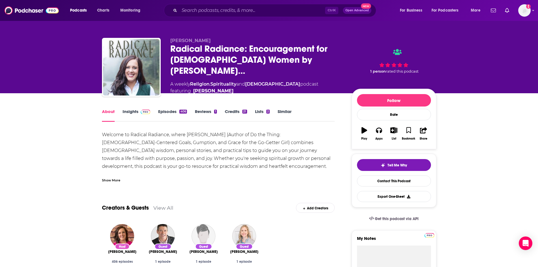
click at [109, 178] on div "Show More" at bounding box center [111, 179] width 18 height 5
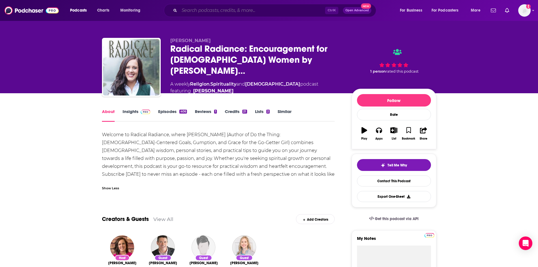
click at [289, 13] on input "Search podcasts, credits, & more..." at bounding box center [252, 10] width 146 height 9
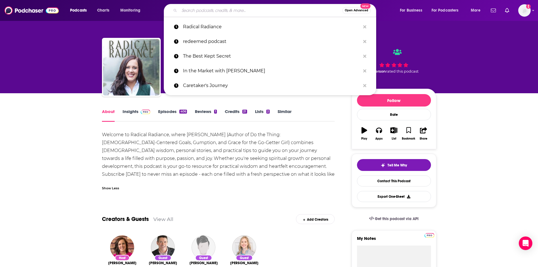
paste input "Authors Amplified"
type input "Authors Amplified"
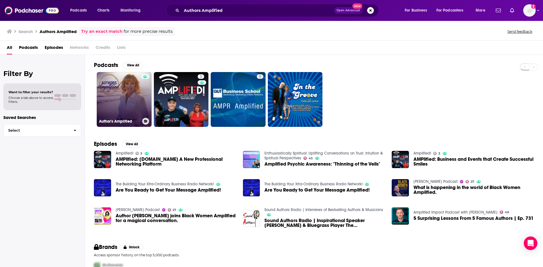
click at [128, 91] on link "Author's Amplified" at bounding box center [124, 99] width 55 height 55
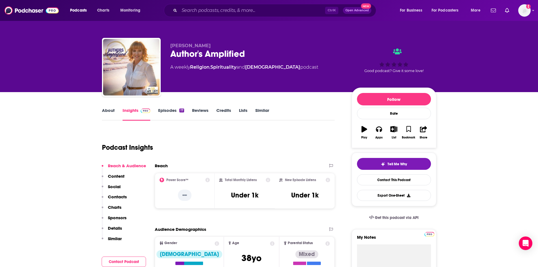
click at [113, 112] on link "About" at bounding box center [108, 114] width 13 height 13
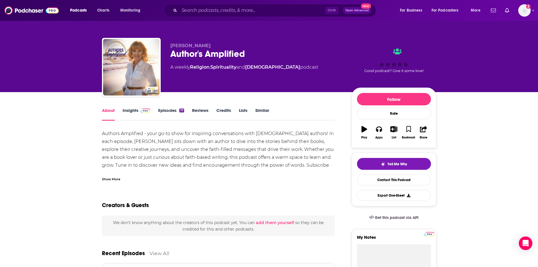
click at [120, 178] on div "Show More" at bounding box center [111, 178] width 18 height 5
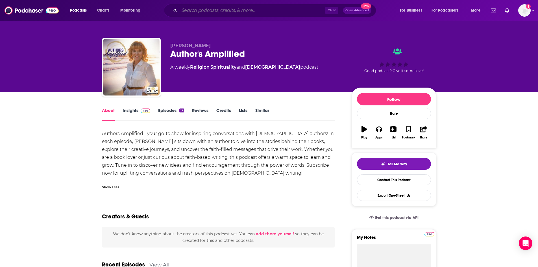
click at [259, 11] on input "Search podcasts, credits, & more..." at bounding box center [252, 10] width 146 height 9
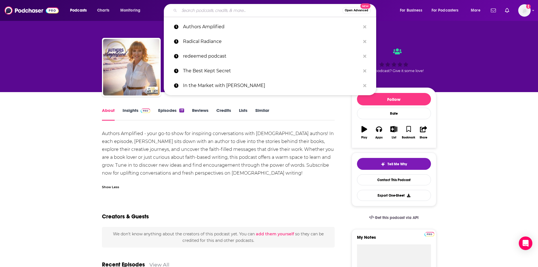
paste input "Authors Amplified"
type input "Authors Amplified"
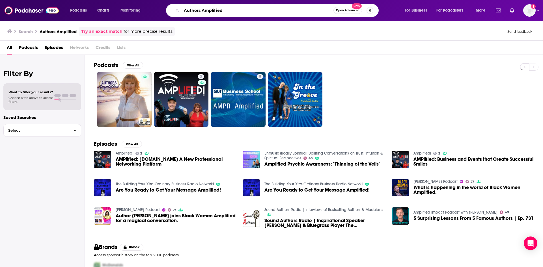
drag, startPoint x: 258, startPoint y: 12, endPoint x: 180, endPoint y: 18, distance: 78.2
click at [180, 18] on div "Podcasts Charts Monitoring Authors Amplified Open Advanced New For Business For…" at bounding box center [271, 10] width 543 height 21
type input "Juggling Life, Finding Balance"
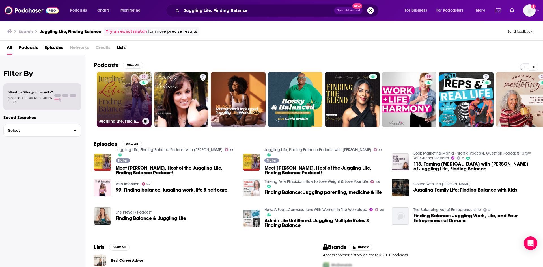
click at [134, 99] on link "33 Juggling Life, Finding Balance Podcast with Vivian Cumins" at bounding box center [124, 99] width 55 height 55
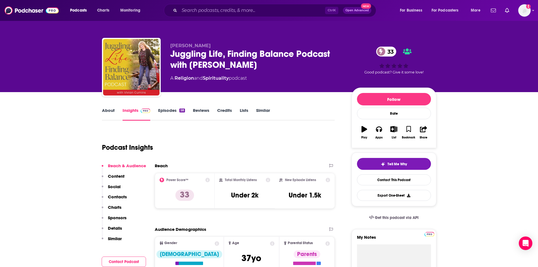
click at [112, 115] on link "About" at bounding box center [108, 114] width 13 height 13
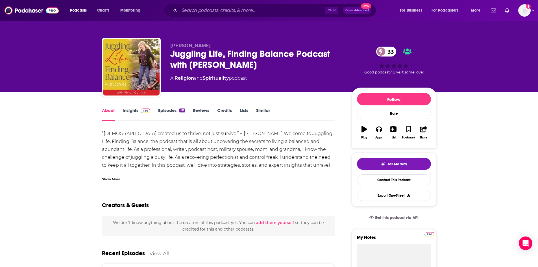
click at [114, 175] on div "Show More" at bounding box center [218, 177] width 233 height 10
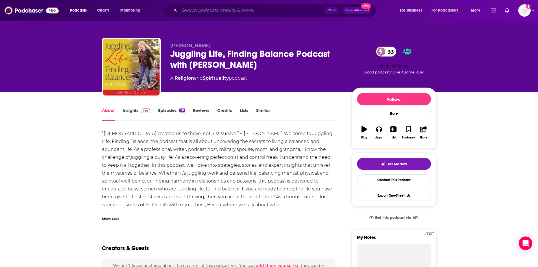
click at [283, 12] on input "Search podcasts, credits, & more..." at bounding box center [252, 10] width 146 height 9
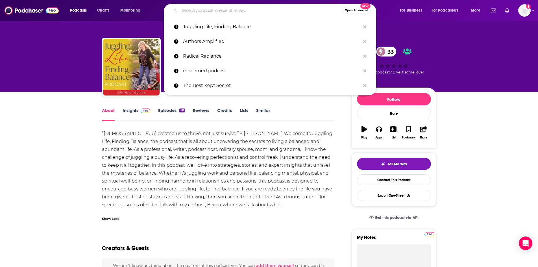
paste input "Living the Grace Life"
type input "Living the Grace Life"
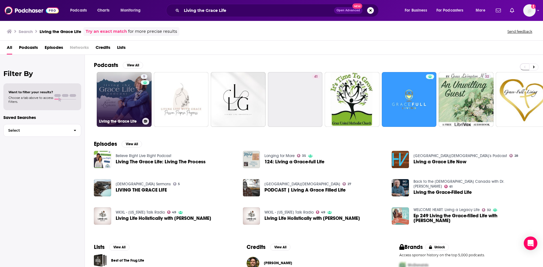
click at [134, 102] on link "9 Living the Grace Life" at bounding box center [124, 99] width 55 height 55
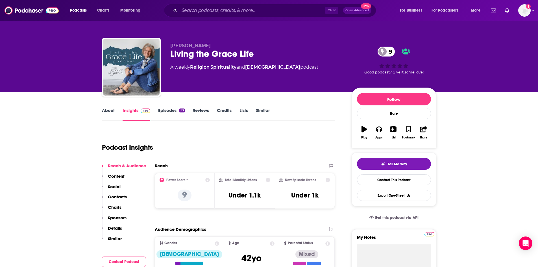
click at [110, 110] on link "About" at bounding box center [108, 114] width 13 height 13
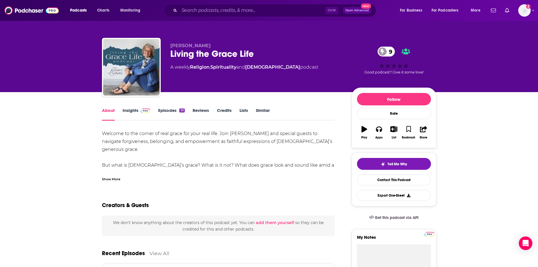
click at [116, 176] on div "Show More" at bounding box center [111, 178] width 18 height 5
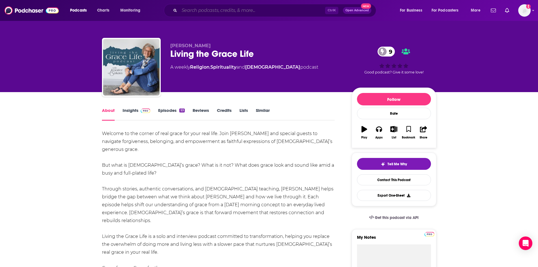
click at [281, 8] on input "Search podcasts, credits, & more..." at bounding box center [252, 10] width 146 height 9
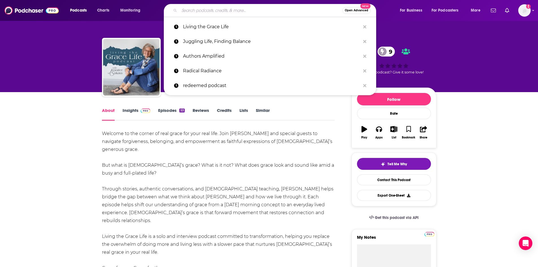
paste input "The Alli Worthington Show"
type input "The Alli Worthington Show"
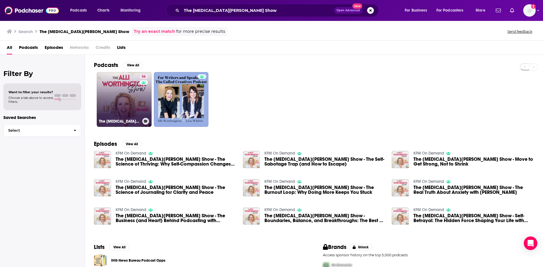
click at [131, 94] on link "56 The Alli Worthington Show" at bounding box center [124, 99] width 55 height 55
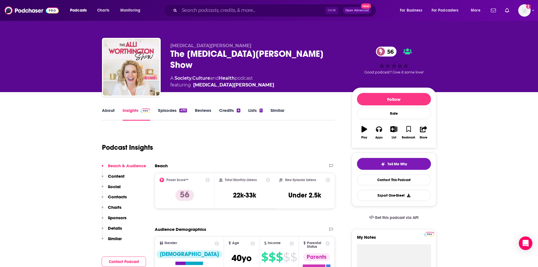
click at [113, 113] on link "About" at bounding box center [108, 114] width 13 height 13
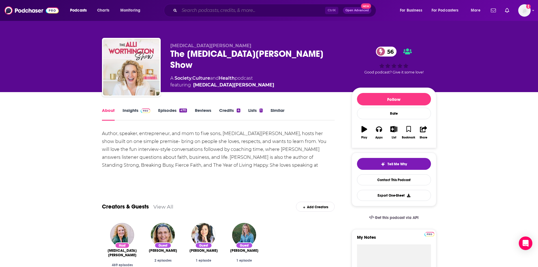
click at [280, 10] on input "Search podcasts, credits, & more..." at bounding box center [252, 10] width 146 height 9
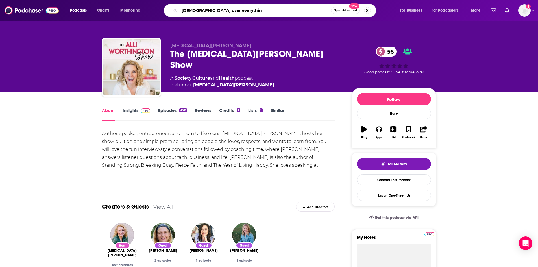
type input "jesus over everything"
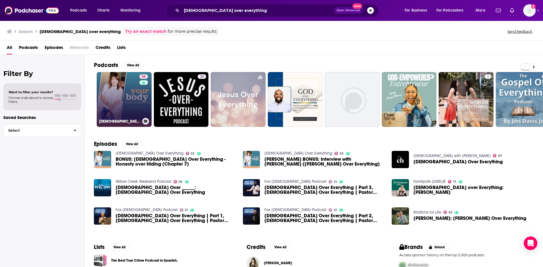
click at [138, 97] on link "55 Jesus Over Everything" at bounding box center [124, 99] width 55 height 55
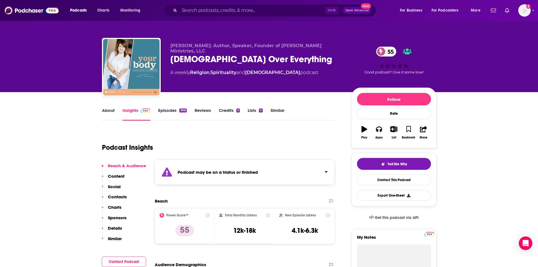
click at [106, 112] on link "About" at bounding box center [108, 114] width 13 height 13
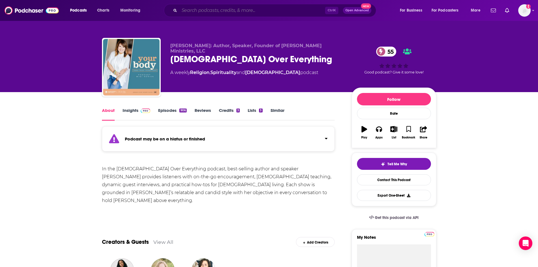
click at [249, 14] on input "Search podcasts, credits, & more..." at bounding box center [252, 10] width 146 height 9
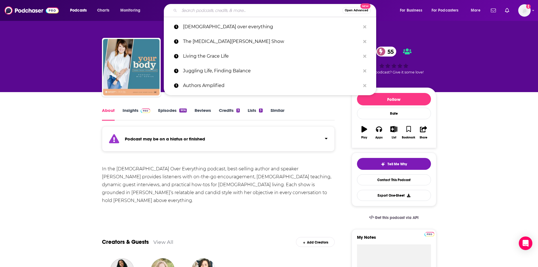
paste input "Real Talk with Rachael"
type input "Real Talk with Rachael"
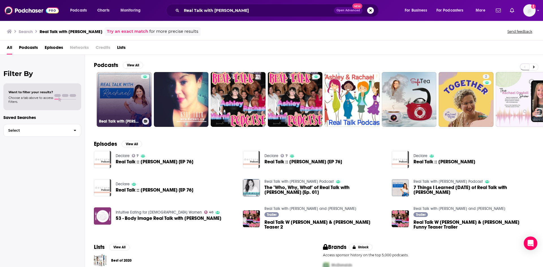
click at [132, 100] on link "Real Talk with Rachael Podcast" at bounding box center [124, 99] width 55 height 55
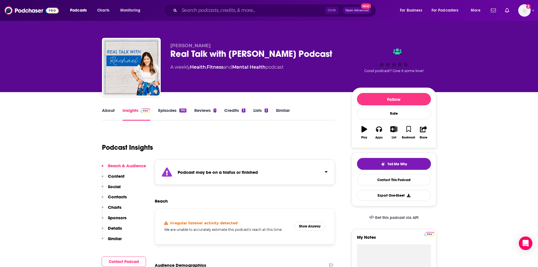
click at [110, 112] on link "About" at bounding box center [108, 114] width 13 height 13
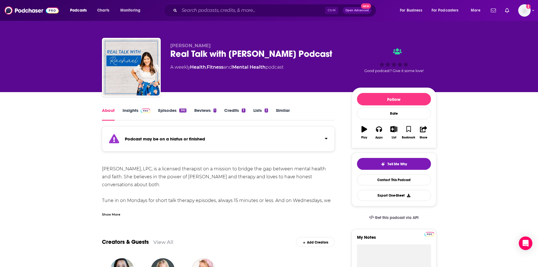
click at [118, 214] on div "Show More" at bounding box center [111, 213] width 18 height 5
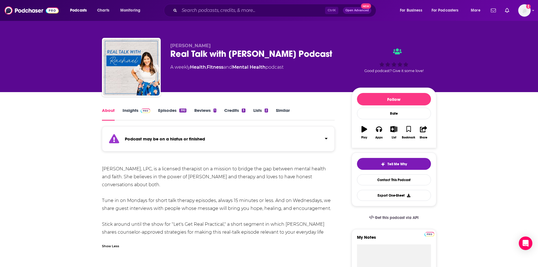
click at [171, 110] on link "Episodes 392" at bounding box center [172, 114] width 28 height 13
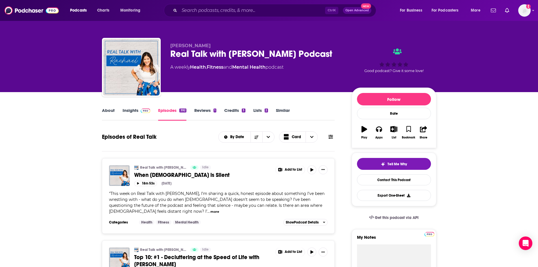
click at [211, 211] on button "more" at bounding box center [215, 211] width 9 height 5
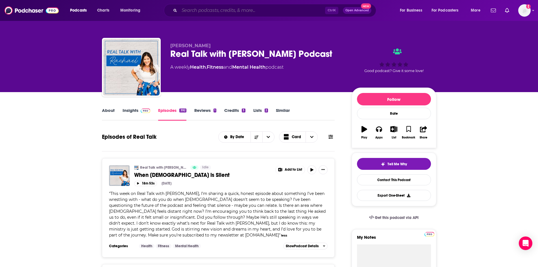
click at [296, 10] on input "Search podcasts, credits, & more..." at bounding box center [252, 10] width 146 height 9
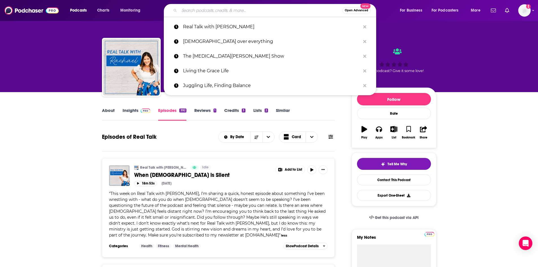
paste input "Forgiveness is for you"
type input "Forgiveness is for you"
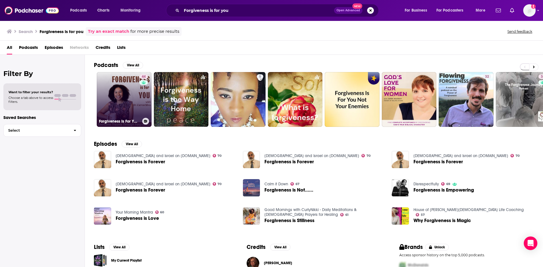
click at [131, 103] on link "44 Forgiveness Is For YOU - Overcome Trauma Through Forgiveness" at bounding box center [124, 99] width 55 height 55
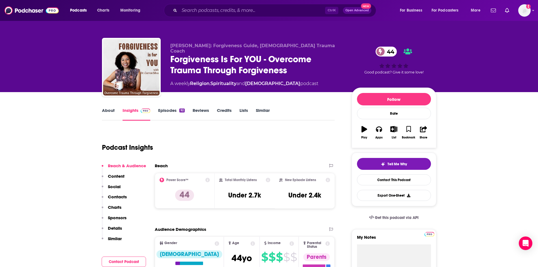
click at [109, 112] on link "About" at bounding box center [108, 114] width 13 height 13
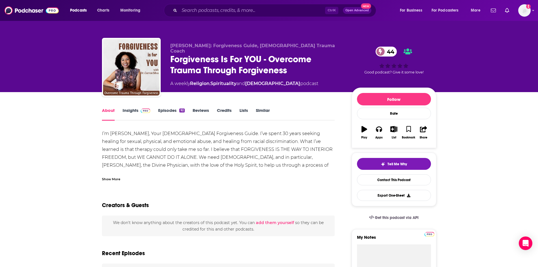
click at [119, 176] on div "Show More" at bounding box center [111, 178] width 18 height 5
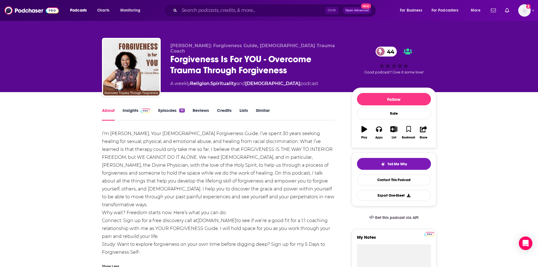
click at [173, 112] on link "Episodes 92" at bounding box center [171, 114] width 26 height 13
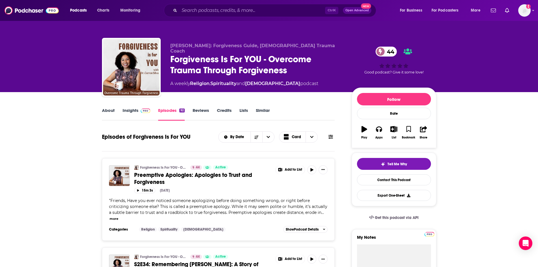
click at [105, 111] on link "About" at bounding box center [108, 114] width 13 height 13
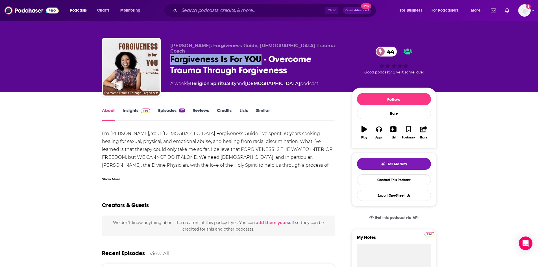
drag, startPoint x: 171, startPoint y: 53, endPoint x: 261, endPoint y: 55, distance: 89.9
click at [261, 55] on div "Forgiveness Is For YOU - Overcome Trauma Through Forgiveness 44" at bounding box center [256, 65] width 172 height 22
copy h1 "Forgiveness Is For YOU"
click at [394, 130] on icon "button" at bounding box center [394, 129] width 7 height 6
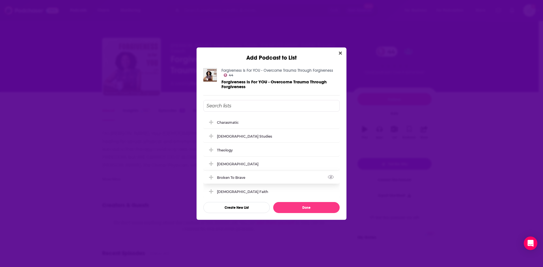
click at [211, 176] on icon "Add Podcast To List" at bounding box center [211, 177] width 4 height 4
click at [313, 204] on button "Done" at bounding box center [306, 207] width 66 height 11
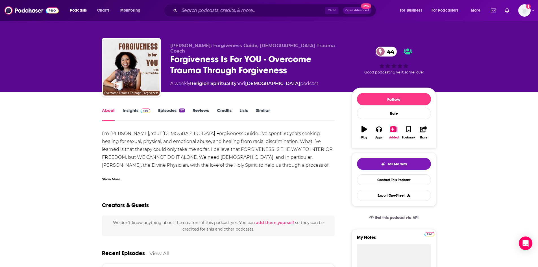
click at [119, 179] on div "Show More" at bounding box center [111, 178] width 18 height 5
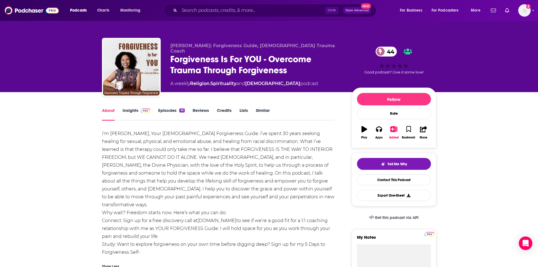
click at [143, 112] on img at bounding box center [146, 111] width 10 height 5
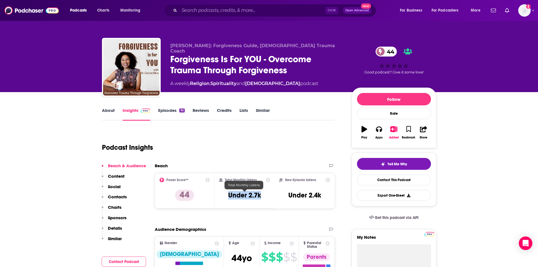
drag, startPoint x: 229, startPoint y: 193, endPoint x: 264, endPoint y: 195, distance: 35.1
click at [264, 195] on div "Total Monthly Listens Under 2.7k" at bounding box center [244, 191] width 51 height 26
copy h3 "Under 2.7k"
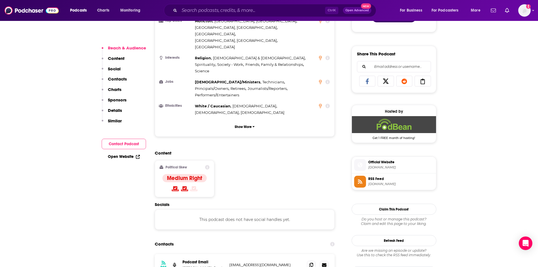
scroll to position [339, 0]
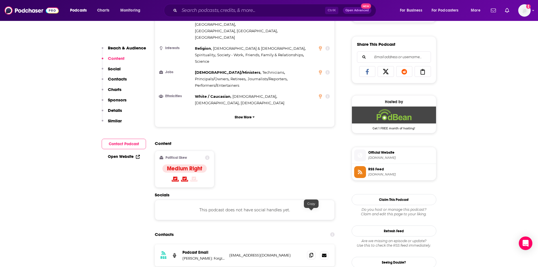
click at [310, 253] on icon at bounding box center [312, 255] width 4 height 5
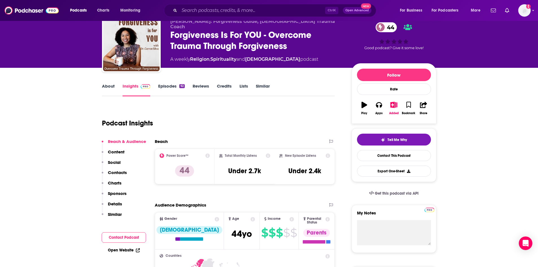
scroll to position [0, 0]
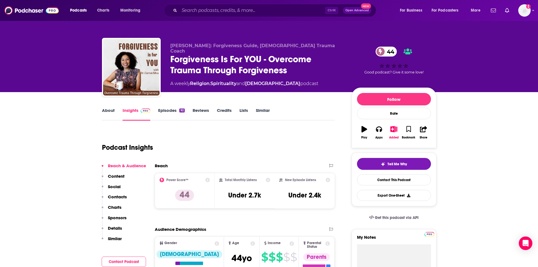
click at [172, 112] on link "Episodes 92" at bounding box center [171, 114] width 26 height 13
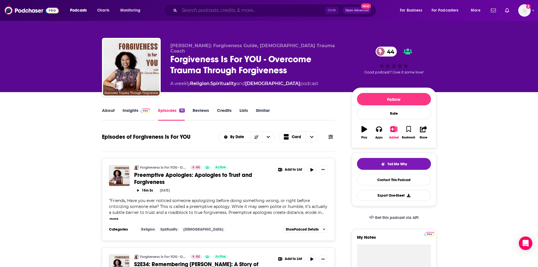
click at [194, 12] on input "Search podcasts, credits, & more..." at bounding box center [252, 10] width 146 height 9
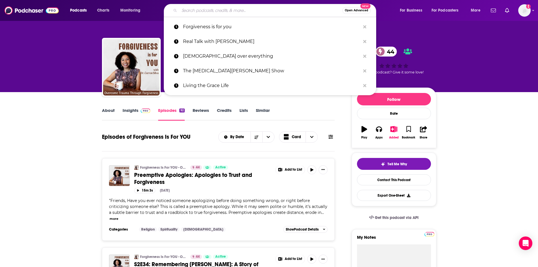
paste input "Restorative Grief Podcast"
type input "Restorative Grief Podcast"
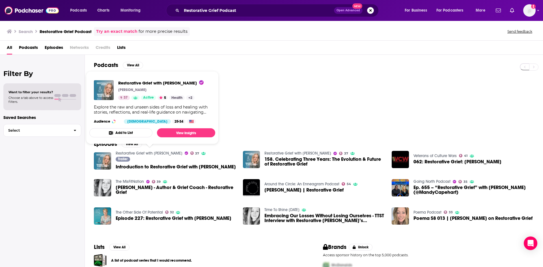
click at [153, 152] on link "Restorative Grief with Mandy Capehart" at bounding box center [149, 153] width 67 height 5
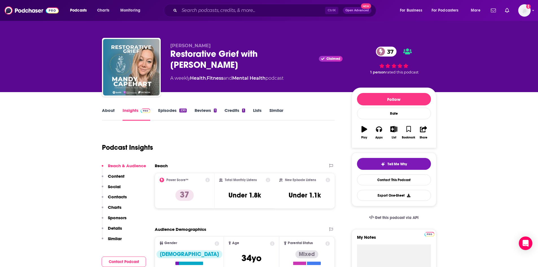
click at [109, 111] on link "About" at bounding box center [108, 114] width 13 height 13
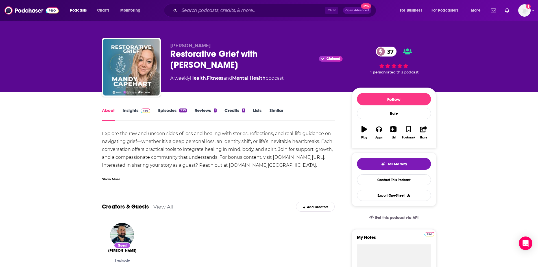
click at [115, 179] on div "Show More" at bounding box center [111, 178] width 18 height 5
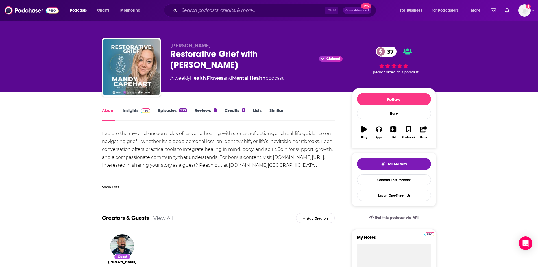
click at [184, 111] on div "230" at bounding box center [182, 111] width 7 height 4
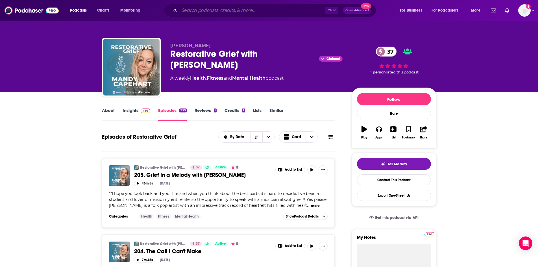
click at [217, 11] on input "Search podcasts, credits, & more..." at bounding box center [252, 10] width 146 height 9
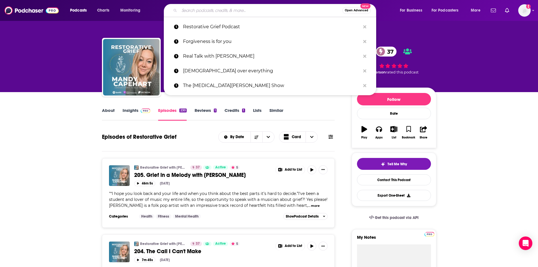
paste input "Jamie Kern Lima"
type input "Jamie Kern Lima"
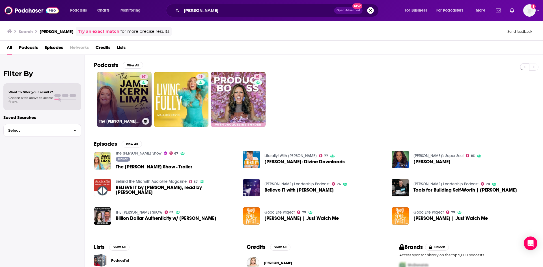
click at [120, 107] on link "67 The Jamie Kern Lima Show" at bounding box center [124, 99] width 55 height 55
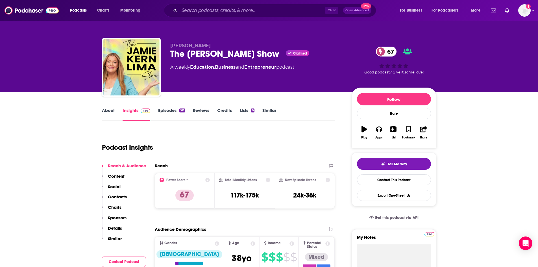
click at [109, 115] on link "About" at bounding box center [108, 114] width 13 height 13
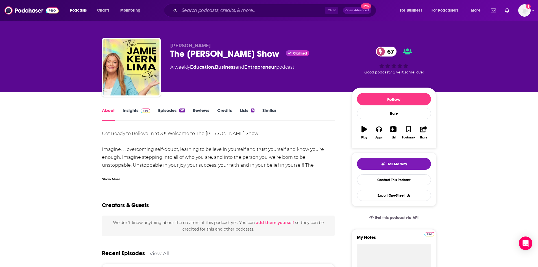
click at [118, 179] on div "Show More" at bounding box center [111, 178] width 18 height 5
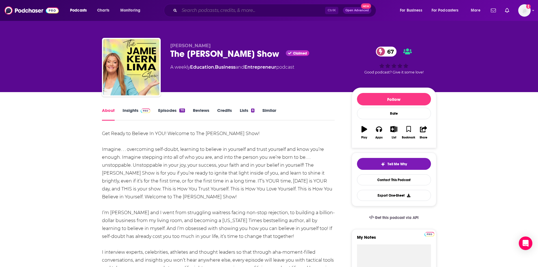
click at [235, 11] on input "Search podcasts, credits, & more..." at bounding box center [252, 10] width 146 height 9
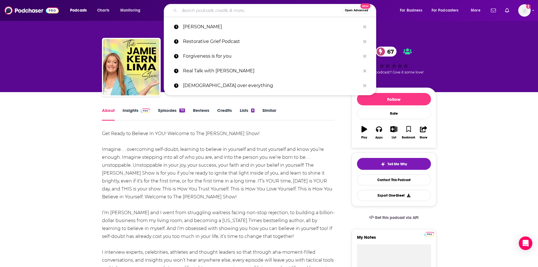
paste input "Wonderfully Made"
type input "Wonderfully Made"
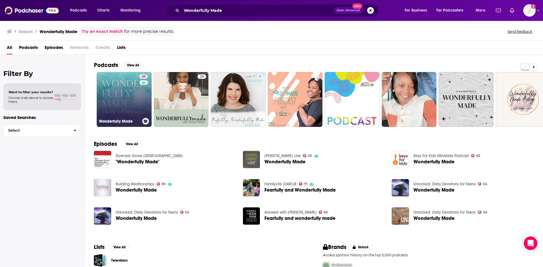
click at [139, 93] on div "49" at bounding box center [144, 96] width 10 height 44
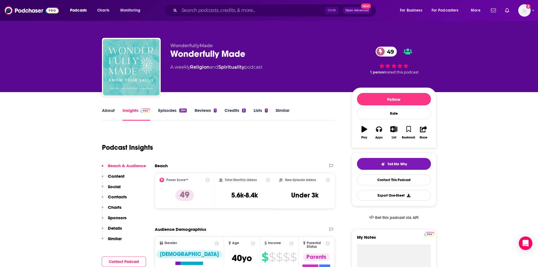
click at [109, 109] on link "About" at bounding box center [108, 114] width 13 height 13
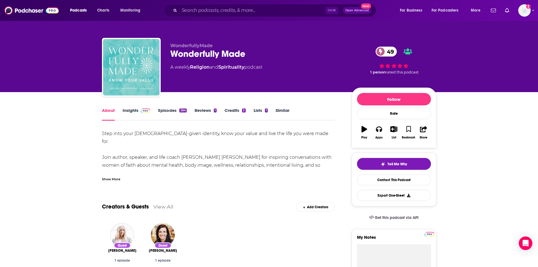
click at [116, 179] on div "Show More" at bounding box center [111, 178] width 18 height 5
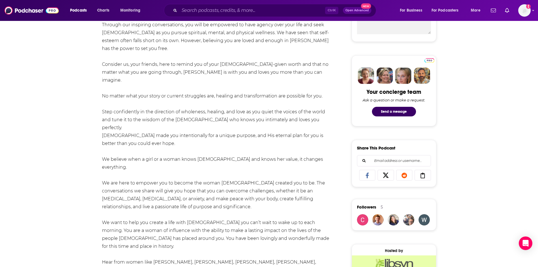
scroll to position [283, 0]
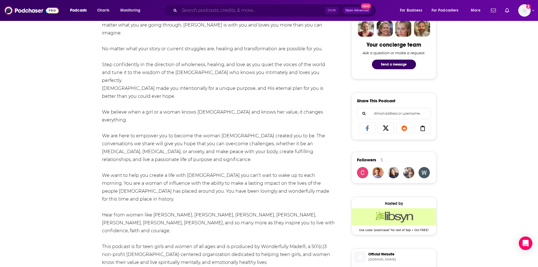
click at [309, 11] on input "Search podcasts, credits, & more..." at bounding box center [252, 10] width 146 height 9
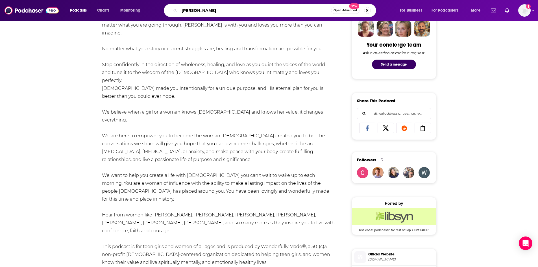
type input "Grace Enough"
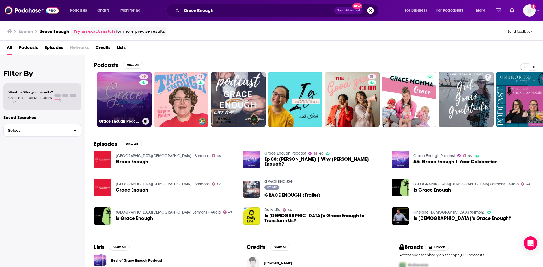
click at [130, 89] on link "40 Grace Enough Podcast" at bounding box center [124, 99] width 55 height 55
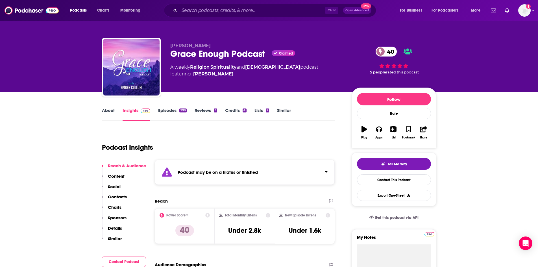
click at [109, 112] on link "About" at bounding box center [108, 114] width 13 height 13
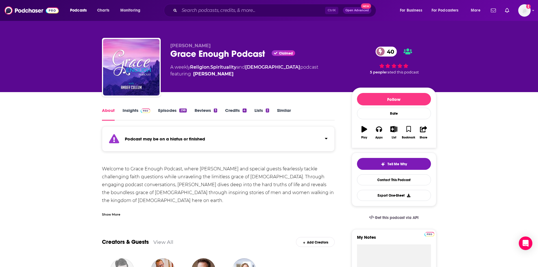
click at [120, 213] on div "Show More" at bounding box center [111, 213] width 18 height 5
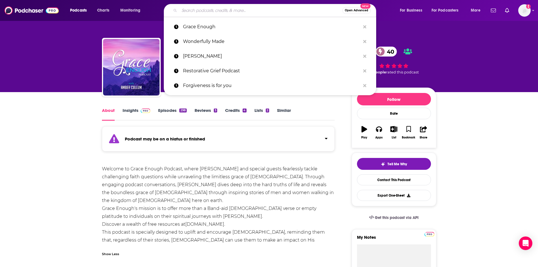
click at [271, 12] on input "Search podcasts, credits, & more..." at bounding box center [260, 10] width 163 height 9
paste input "I Choose my best life"
type input "I Choose my best life"
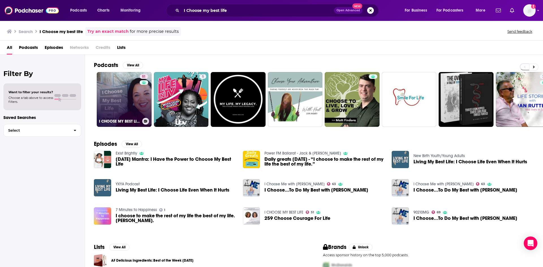
click at [122, 88] on link "51 I CHOOSE MY BEST LIFE" at bounding box center [124, 99] width 55 height 55
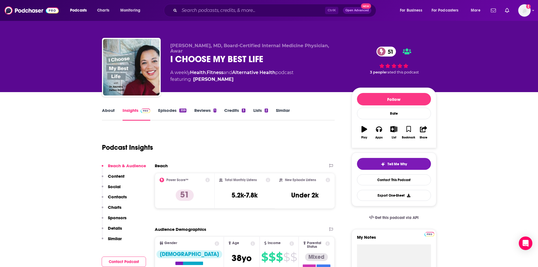
click at [110, 112] on link "About" at bounding box center [108, 114] width 13 height 13
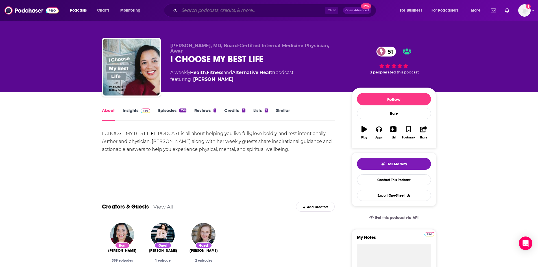
click at [308, 6] on input "Search podcasts, credits, & more..." at bounding box center [252, 10] width 146 height 9
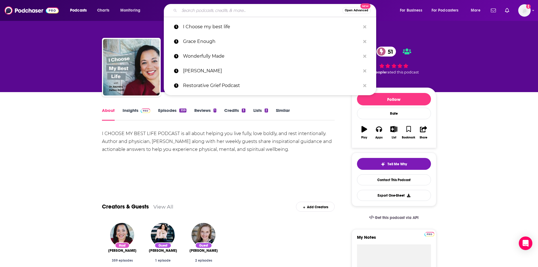
paste input "Radiance Radiance"
type input "Radiance Radiance"
